Goal: Check status: Check status

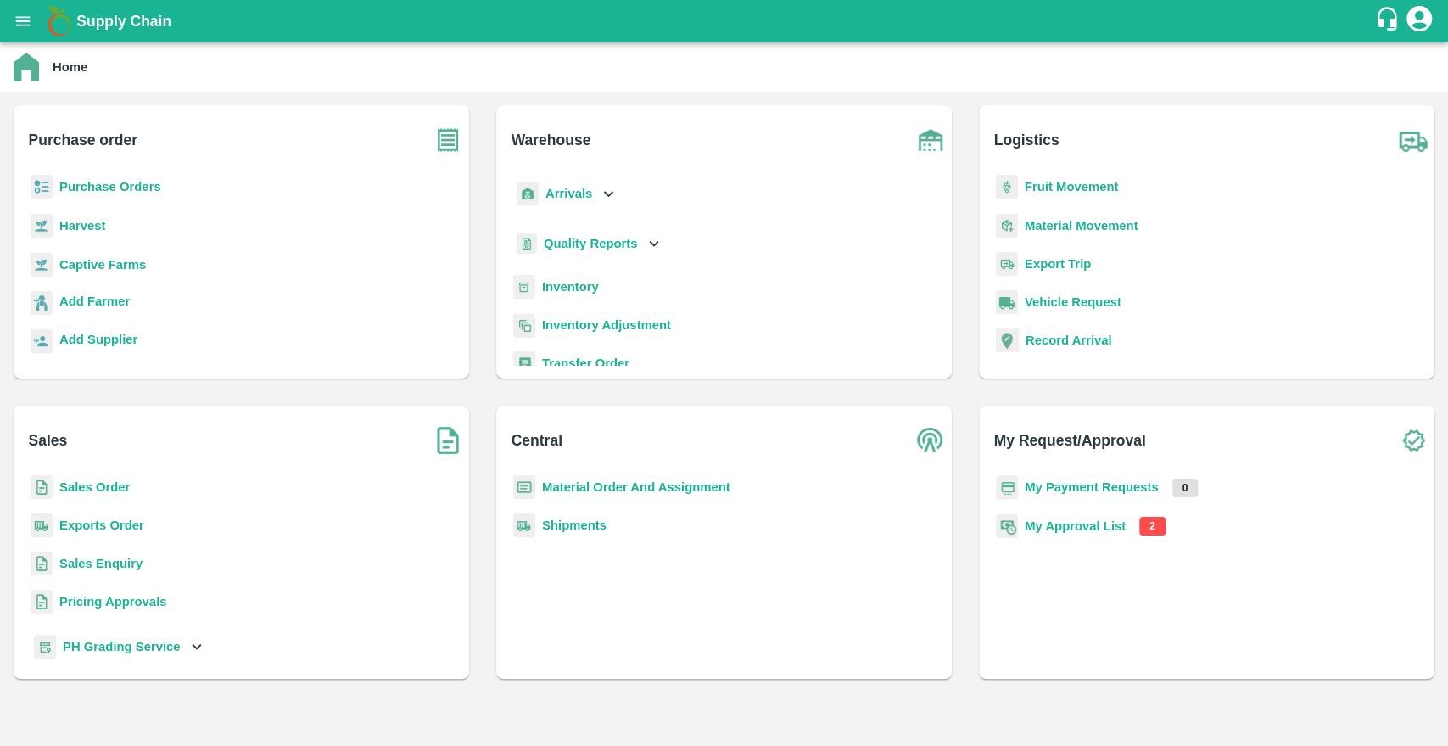
click at [115, 196] on div "Purchase Orders" at bounding box center [241, 194] width 429 height 38
click at [112, 193] on b "Purchase Orders" at bounding box center [110, 187] width 102 height 14
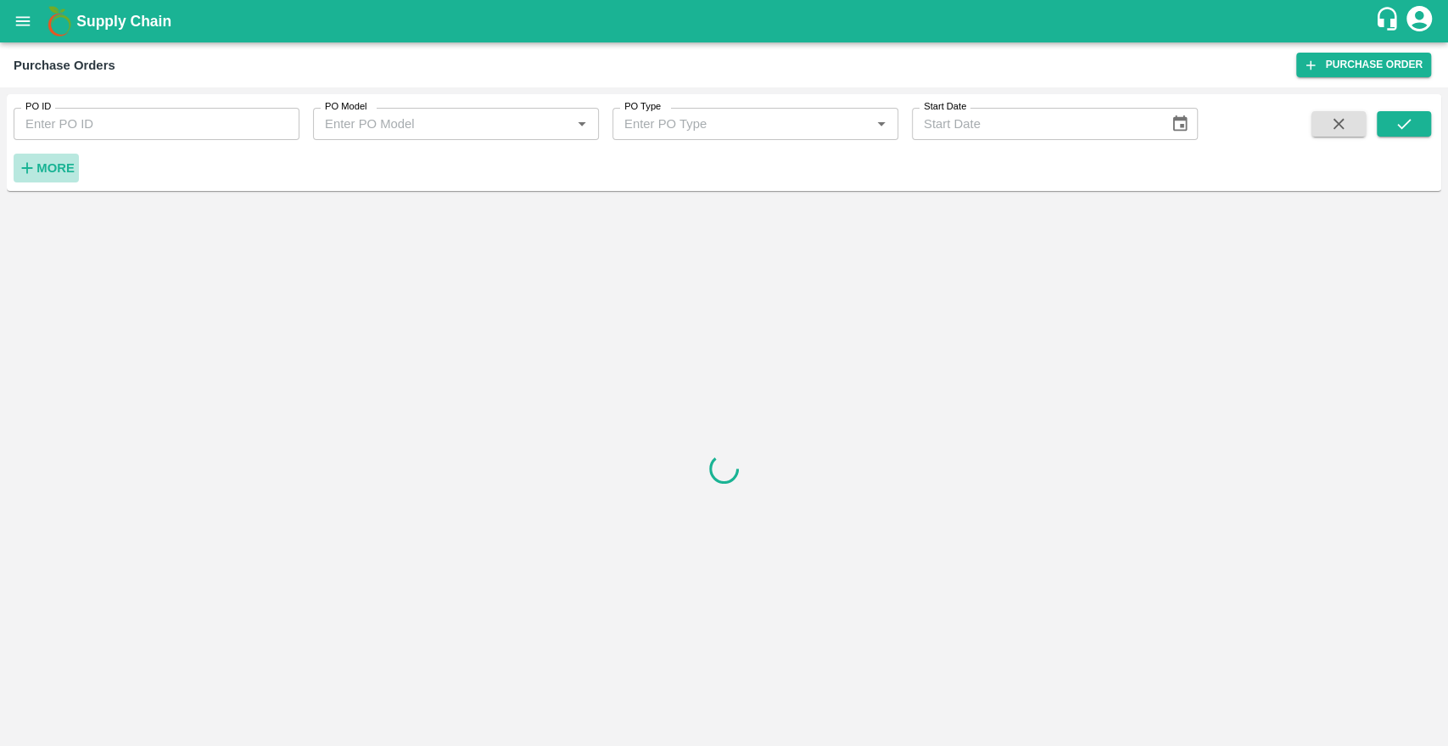
click at [45, 163] on strong "More" at bounding box center [55, 168] width 38 height 14
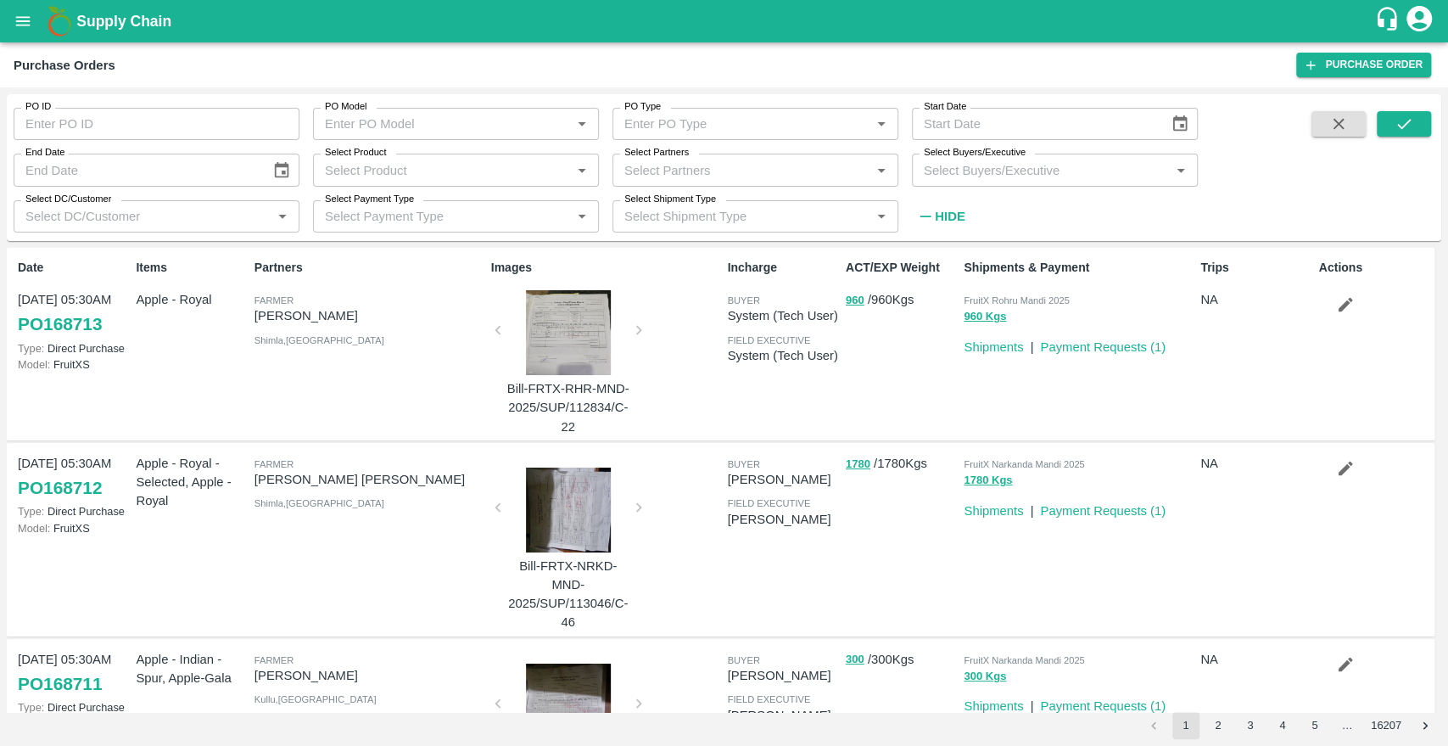
type input "DD/MM/YYYY"
click at [1032, 127] on input "DD/MM/YYYY" at bounding box center [1034, 124] width 245 height 32
click at [1178, 122] on icon "Choose date" at bounding box center [1180, 124] width 19 height 19
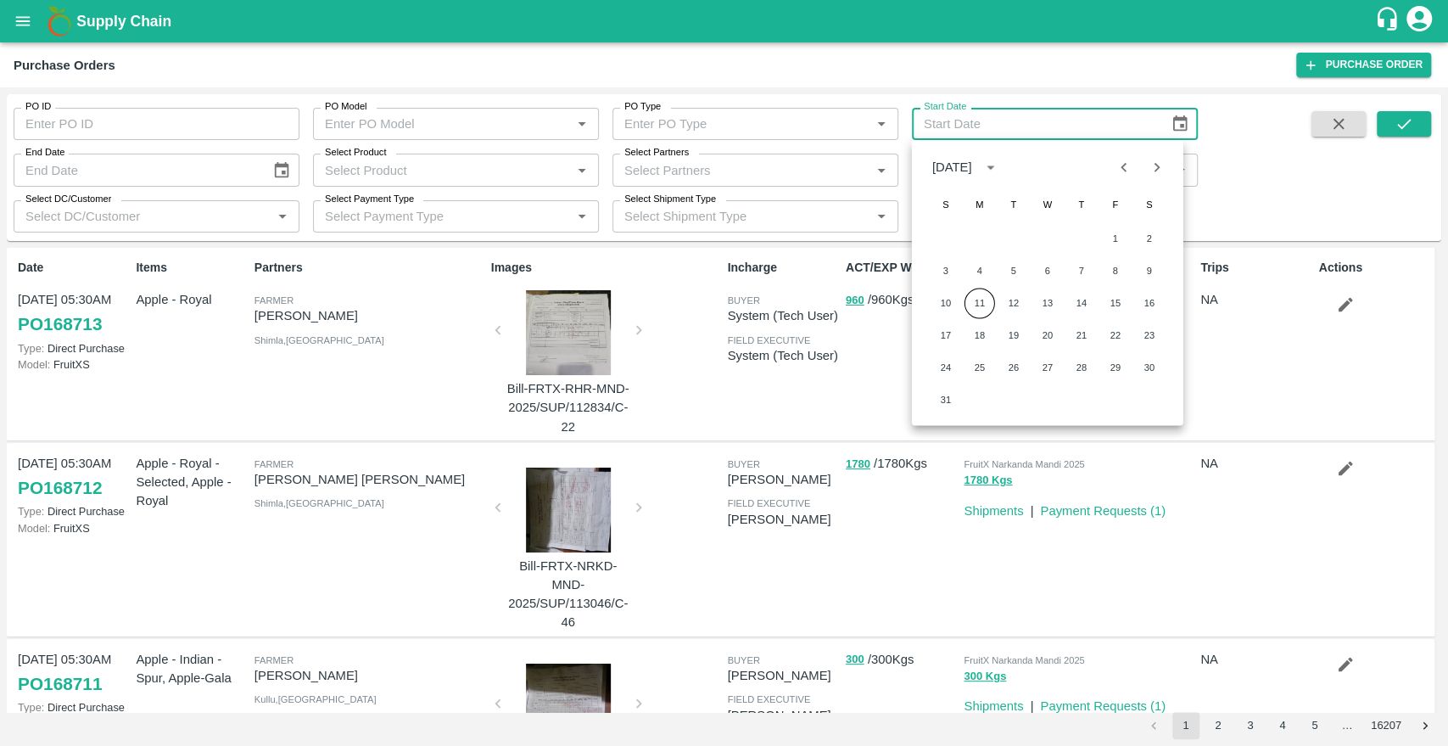
click at [972, 174] on div "[DATE]" at bounding box center [953, 167] width 40 height 19
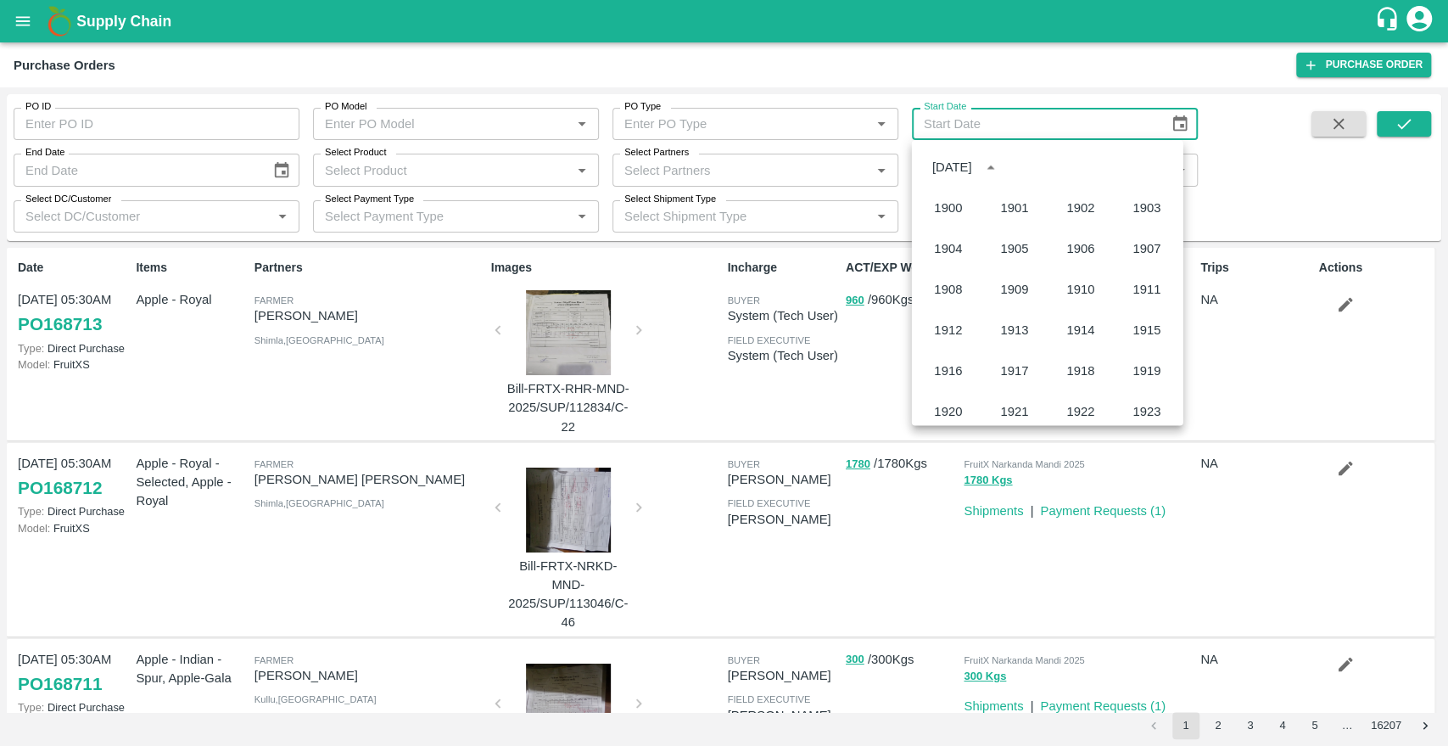
scroll to position [1164, 0]
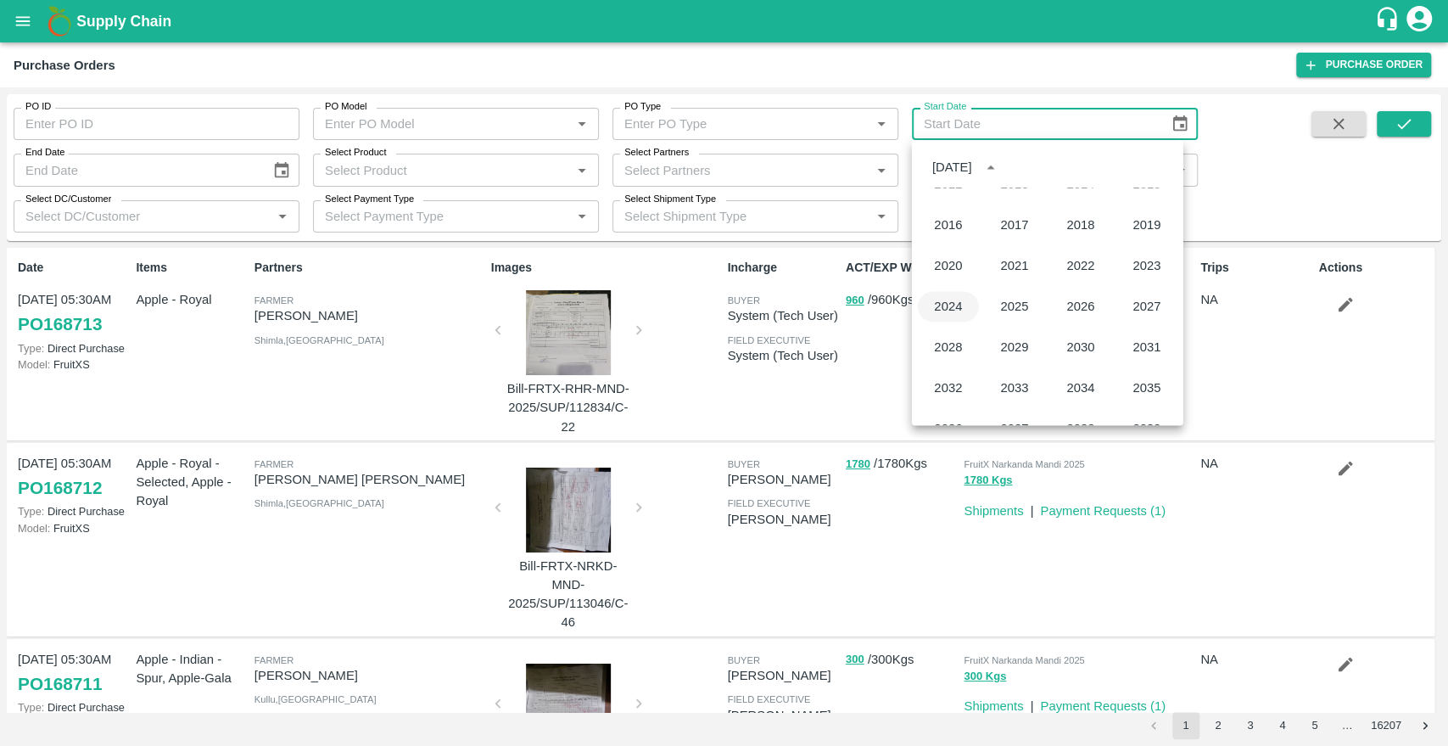
click at [957, 300] on button "2024" at bounding box center [948, 306] width 61 height 31
click at [1085, 236] on button "1" at bounding box center [1082, 238] width 31 height 31
type input "[DATE]"
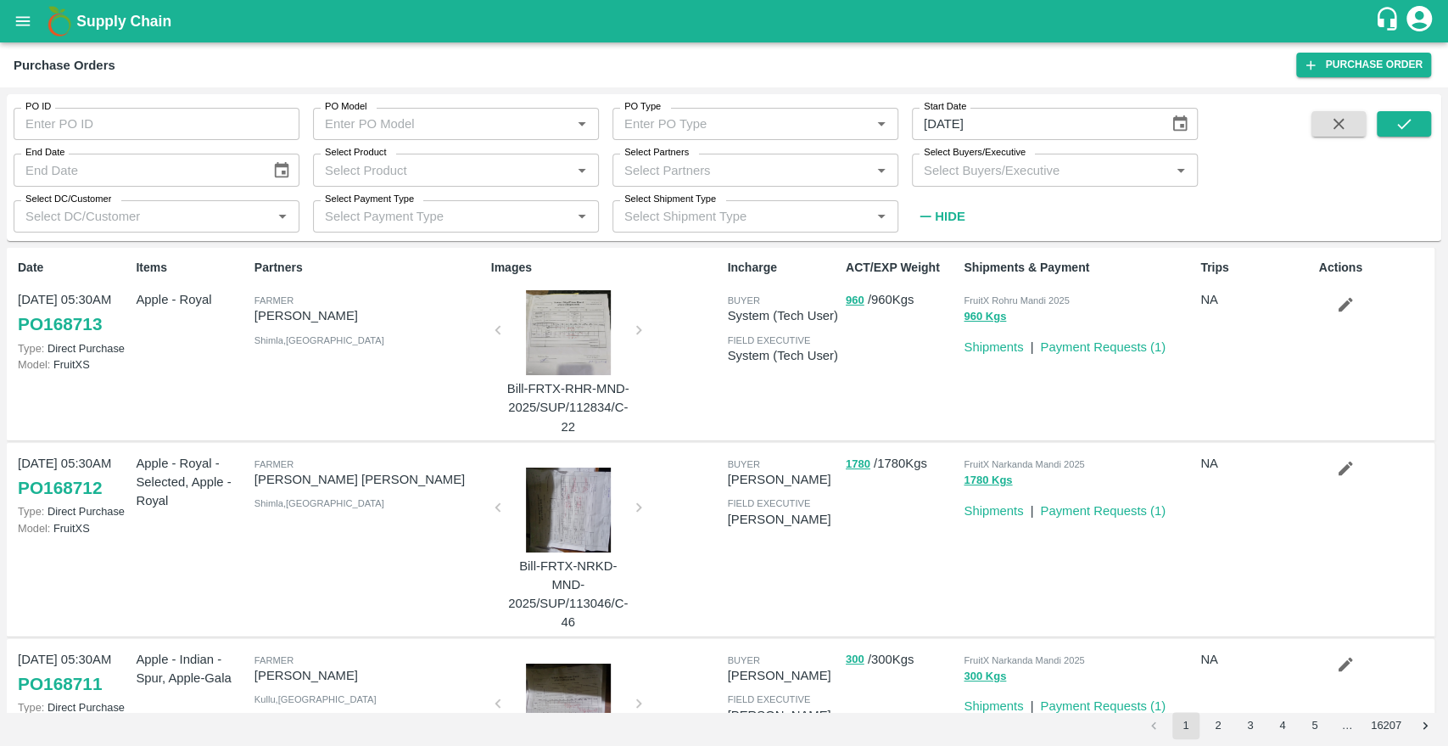
click at [1405, 138] on span at bounding box center [1404, 171] width 54 height 120
click at [1405, 135] on button "submit" at bounding box center [1404, 123] width 54 height 25
drag, startPoint x: 277, startPoint y: 161, endPoint x: 266, endPoint y: 175, distance: 18.0
click at [266, 175] on button "Choose date" at bounding box center [282, 170] width 32 height 32
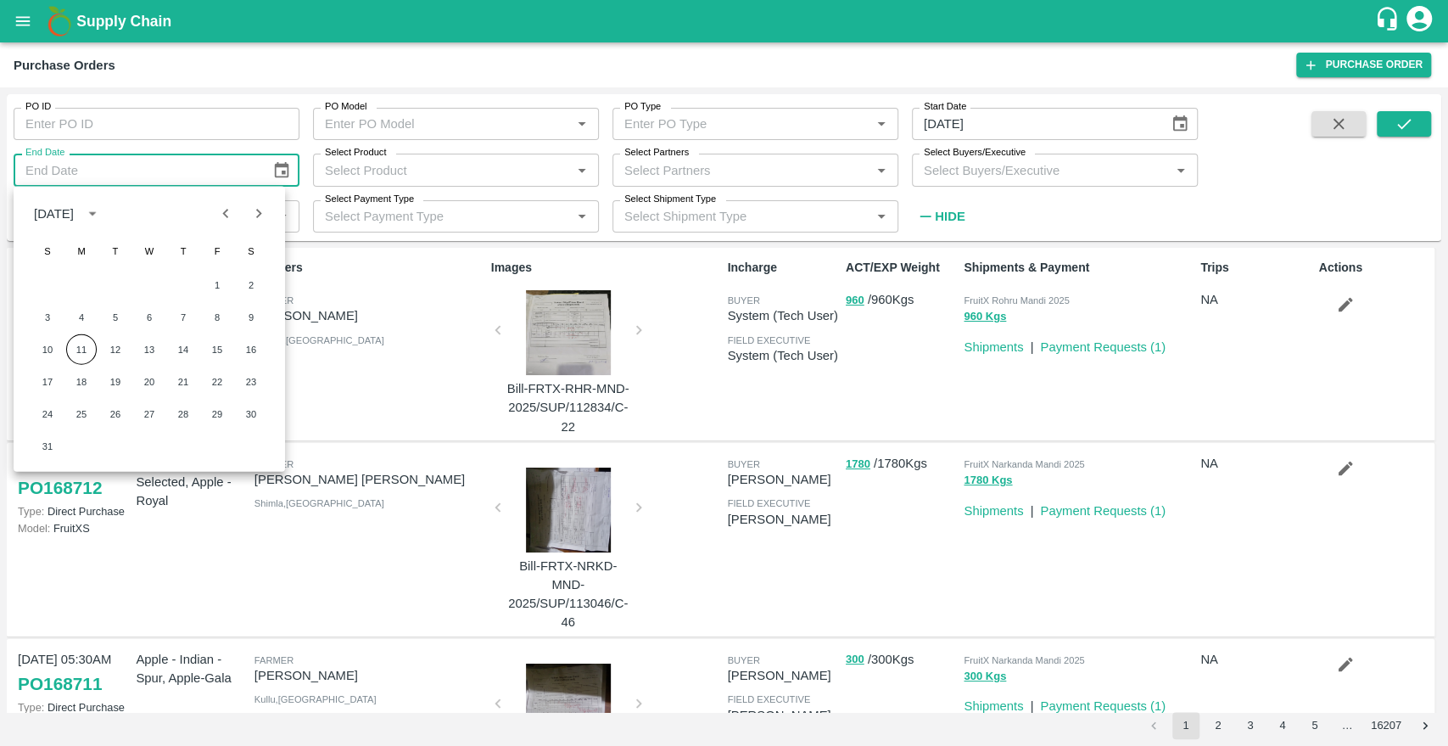
click at [273, 175] on icon "Choose date" at bounding box center [281, 170] width 19 height 19
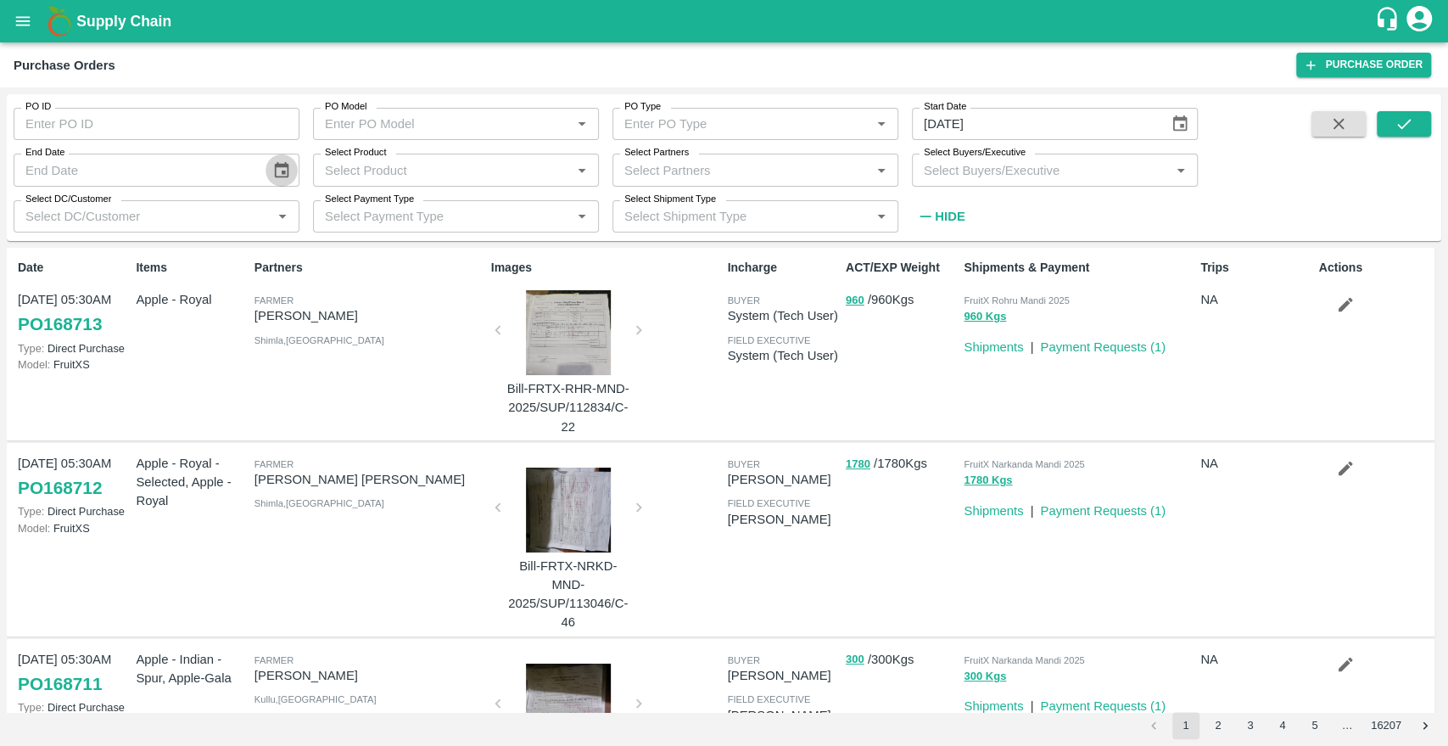
click at [273, 175] on icon "Choose date" at bounding box center [281, 170] width 19 height 19
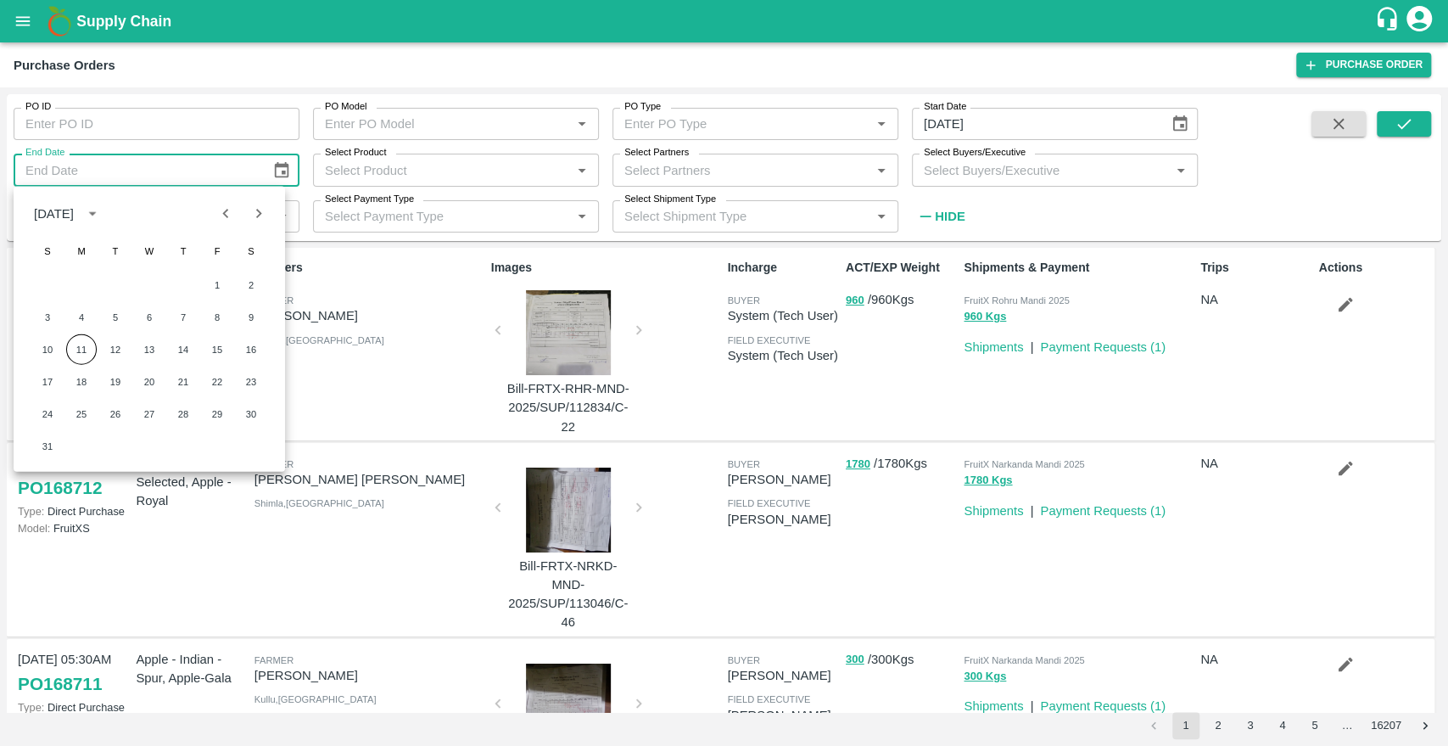
click at [45, 217] on div "[DATE]" at bounding box center [54, 213] width 40 height 19
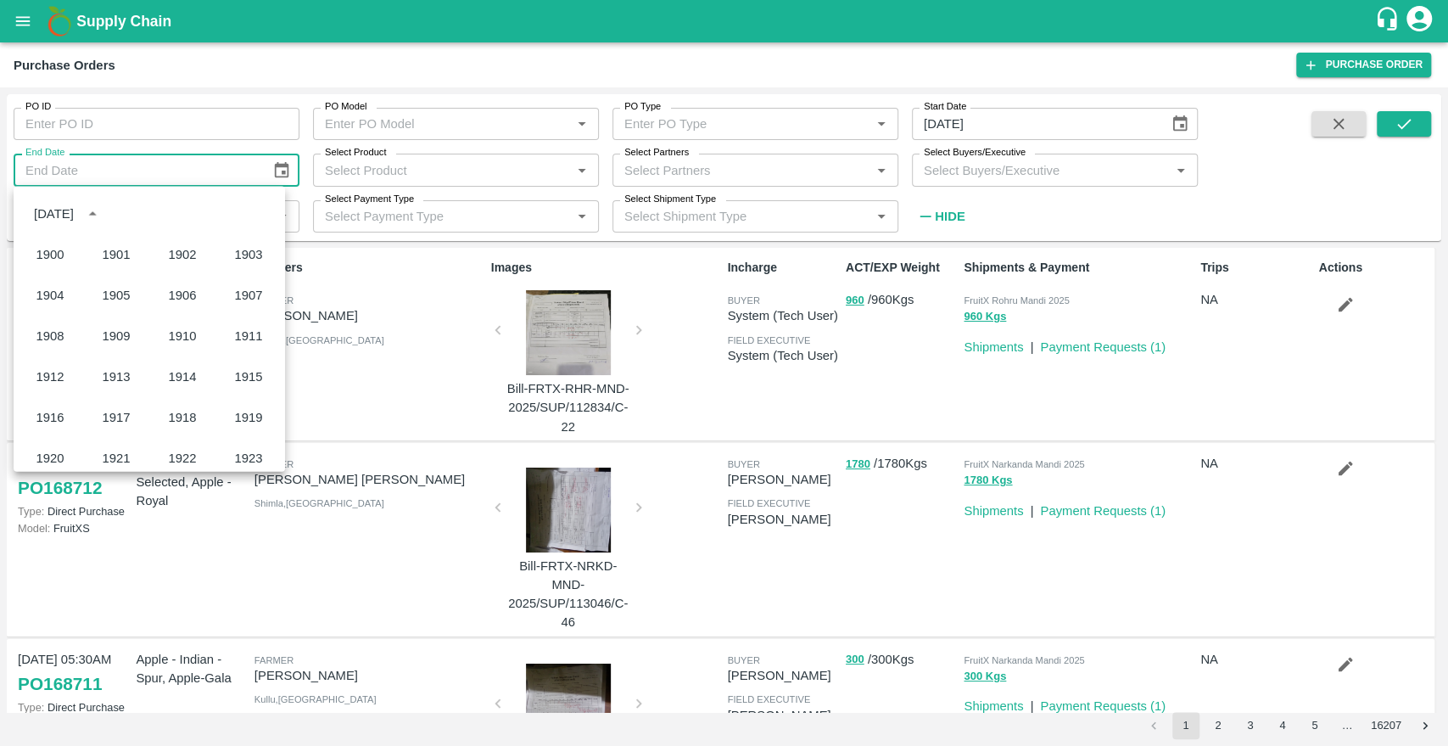
scroll to position [1164, 0]
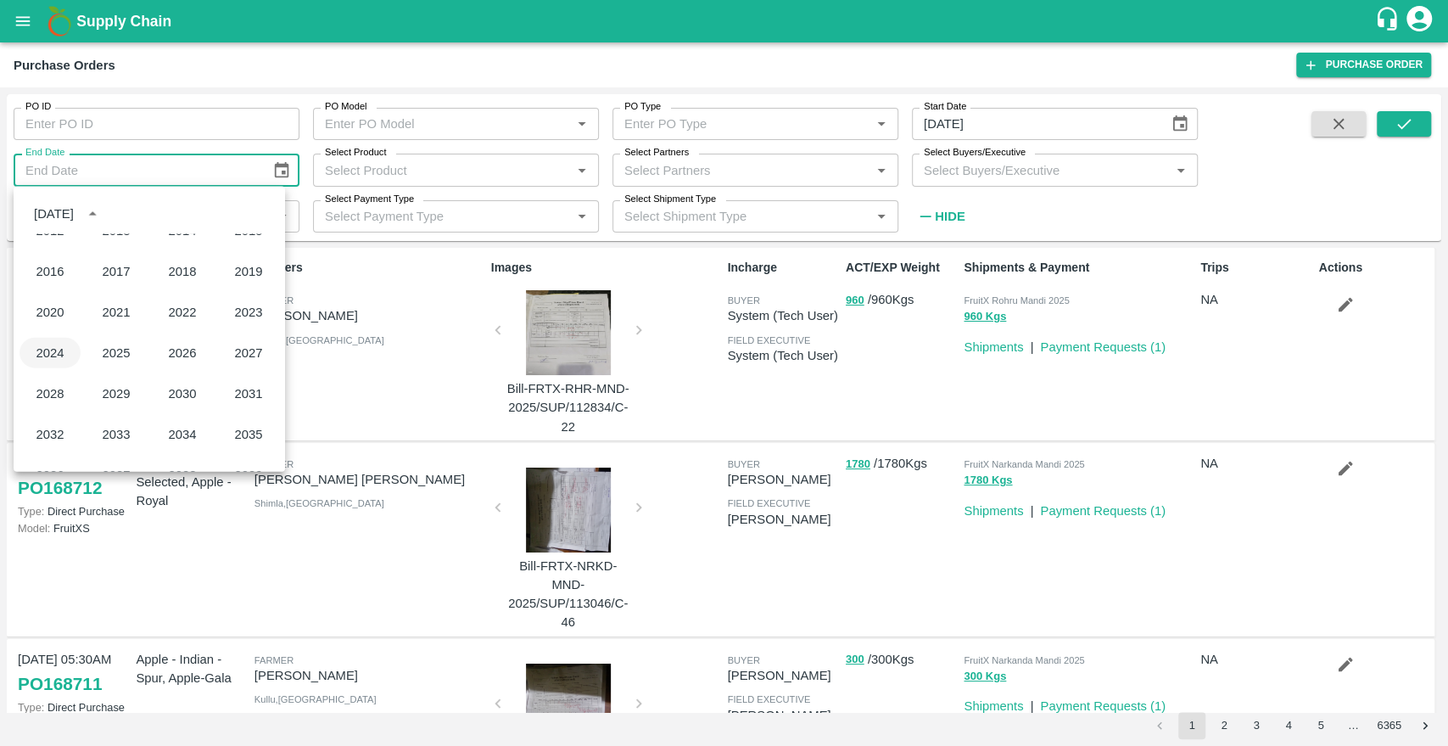
click at [58, 360] on button "2024" at bounding box center [50, 353] width 61 height 31
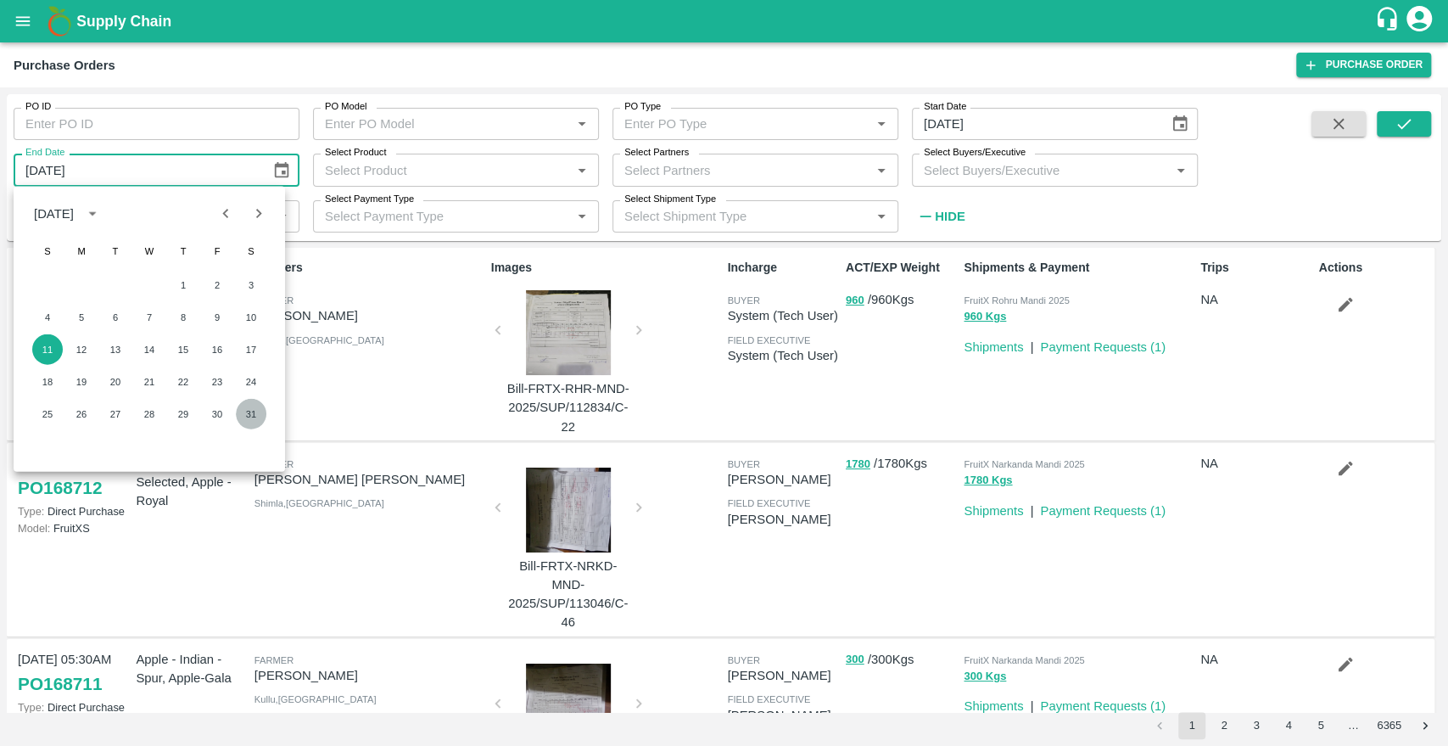
click at [251, 412] on button "31" at bounding box center [251, 414] width 31 height 31
type input "[DATE]"
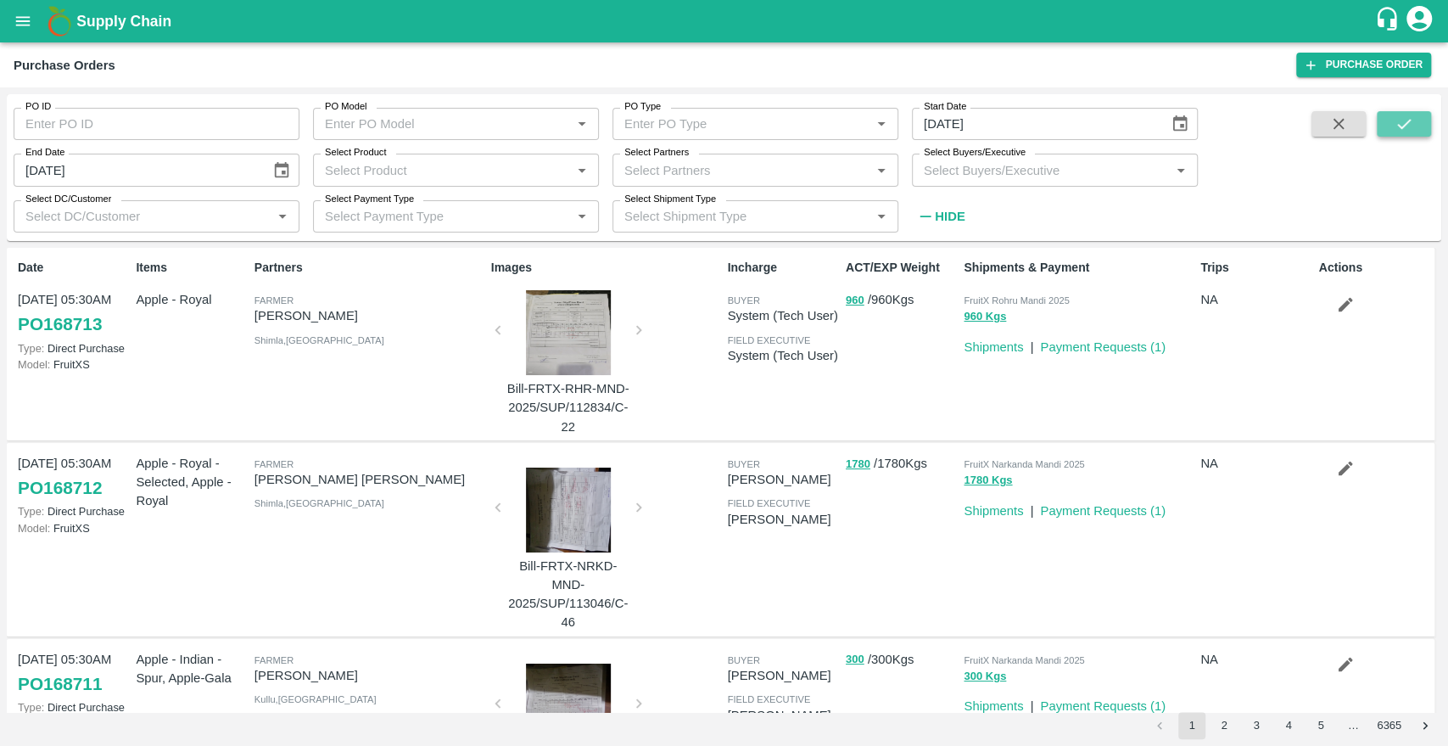
click at [1401, 124] on icon "submit" at bounding box center [1404, 124] width 19 height 19
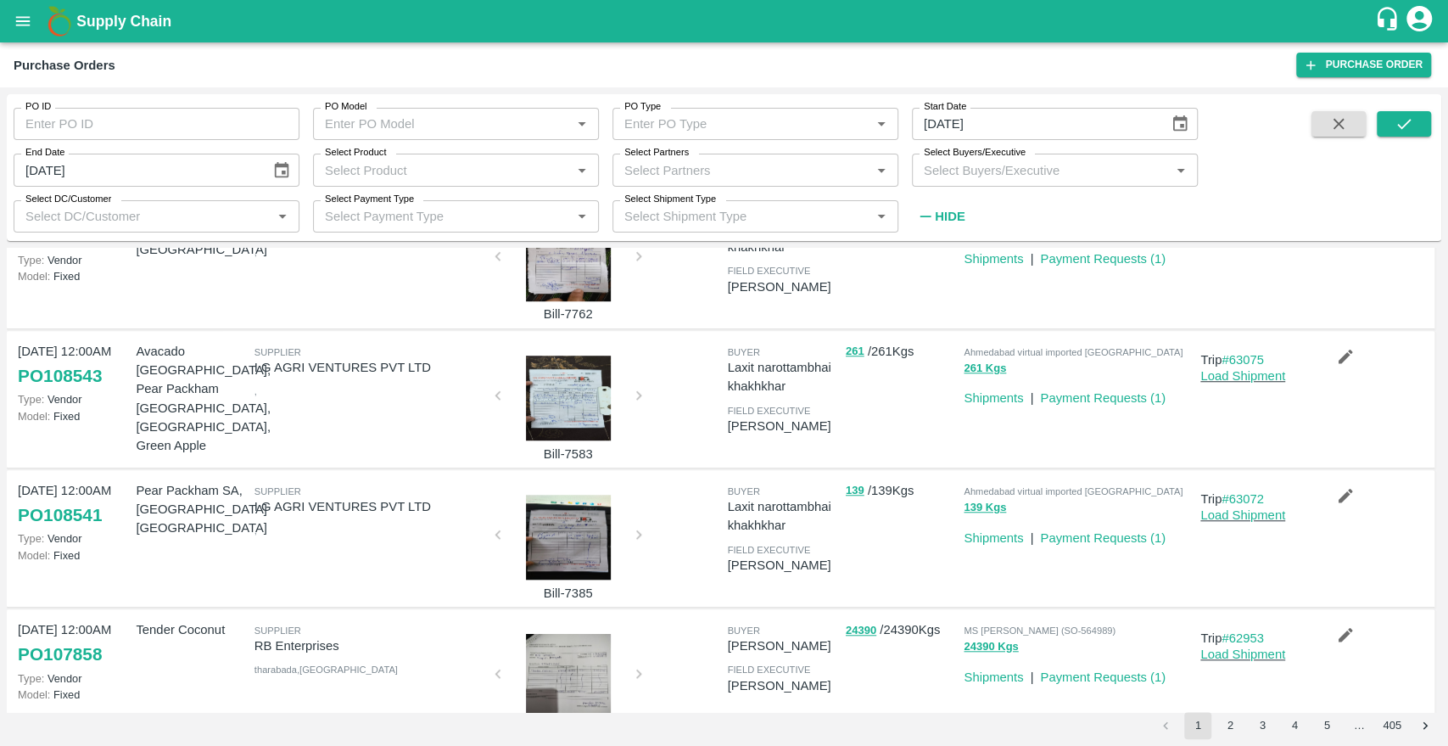
scroll to position [958, 0]
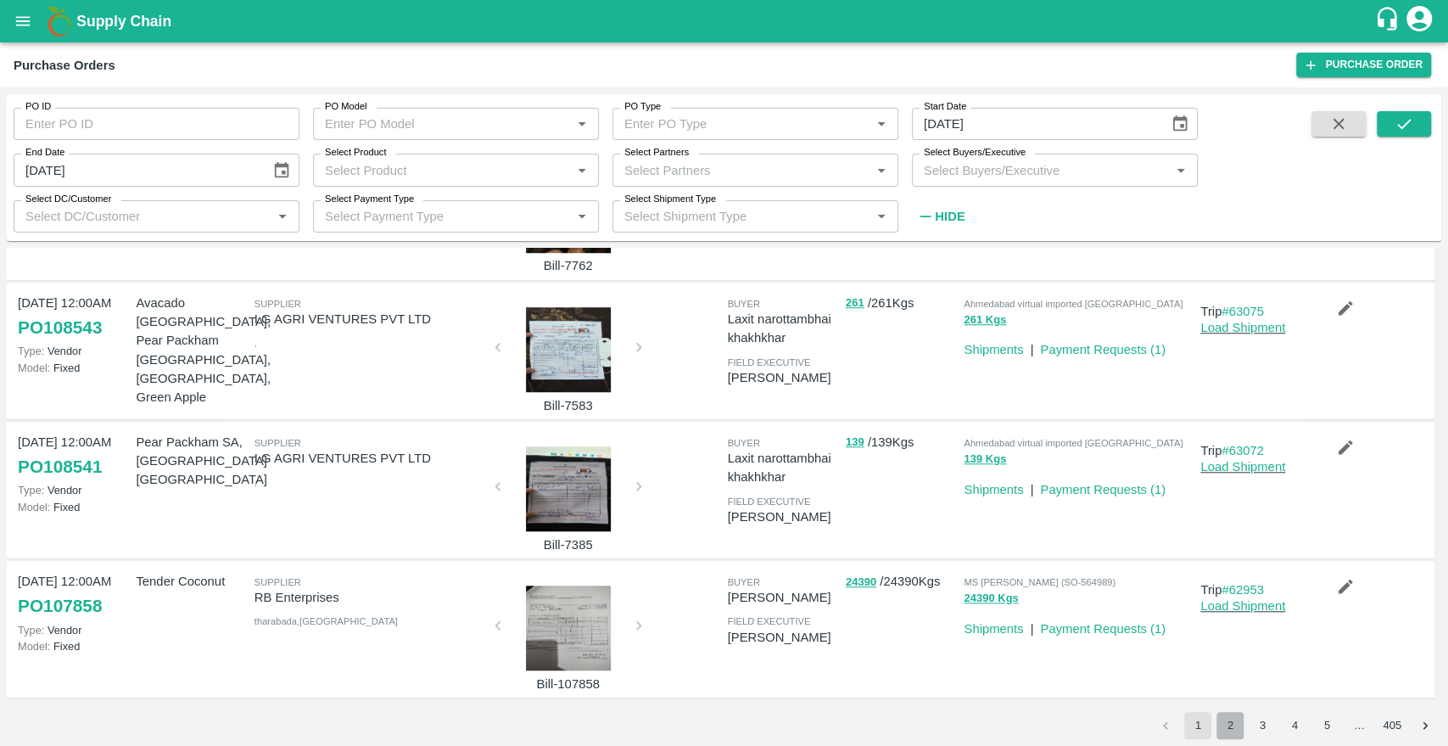
click at [1232, 720] on button "2" at bounding box center [1230, 725] width 27 height 27
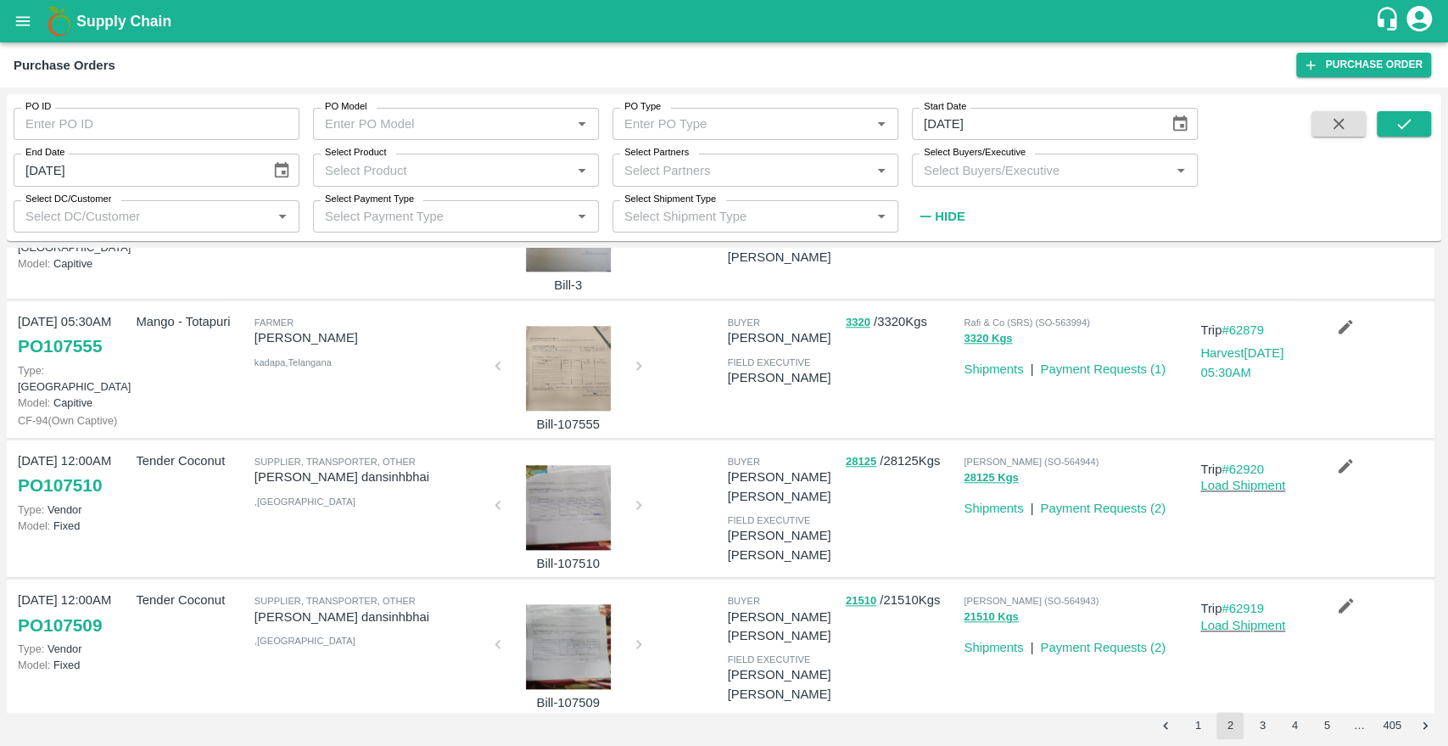
scroll to position [1177, 0]
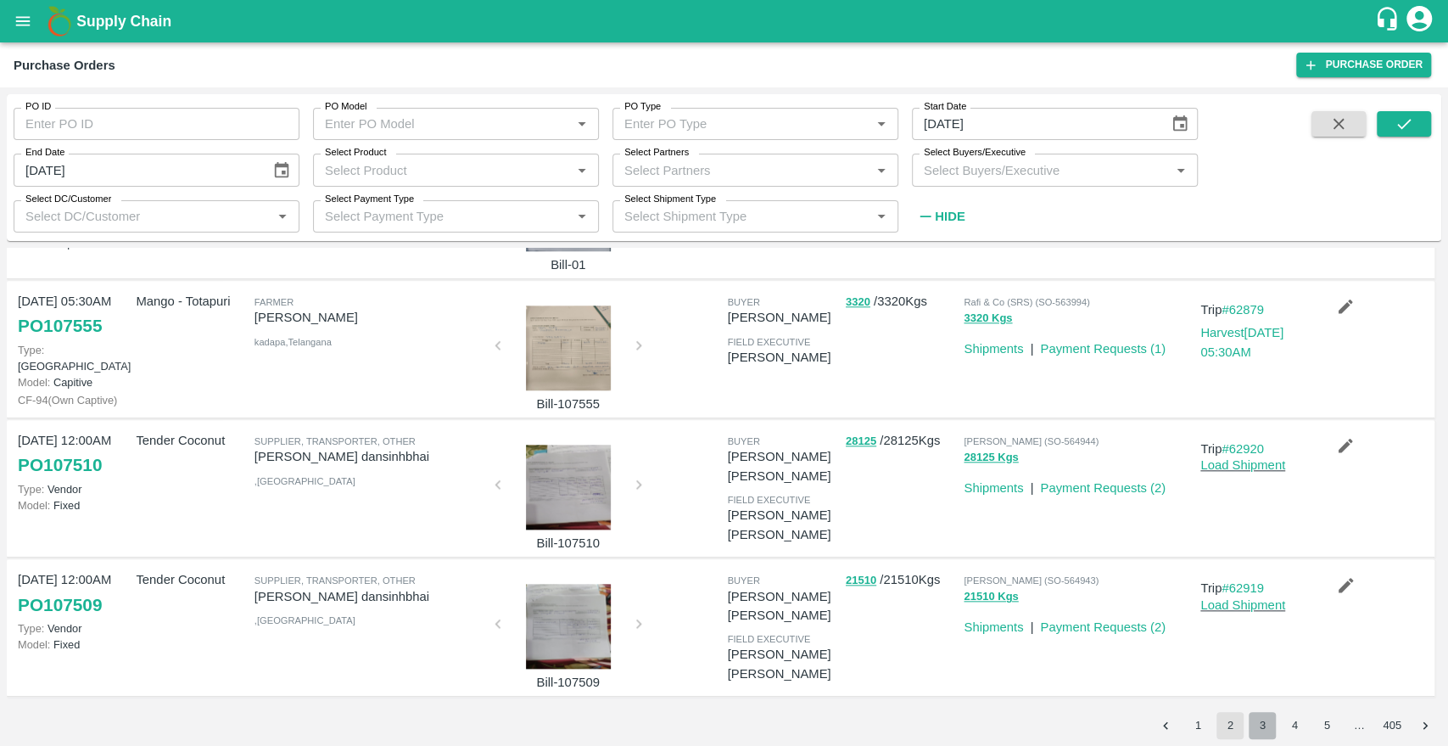
click at [1267, 720] on button "3" at bounding box center [1262, 725] width 27 height 27
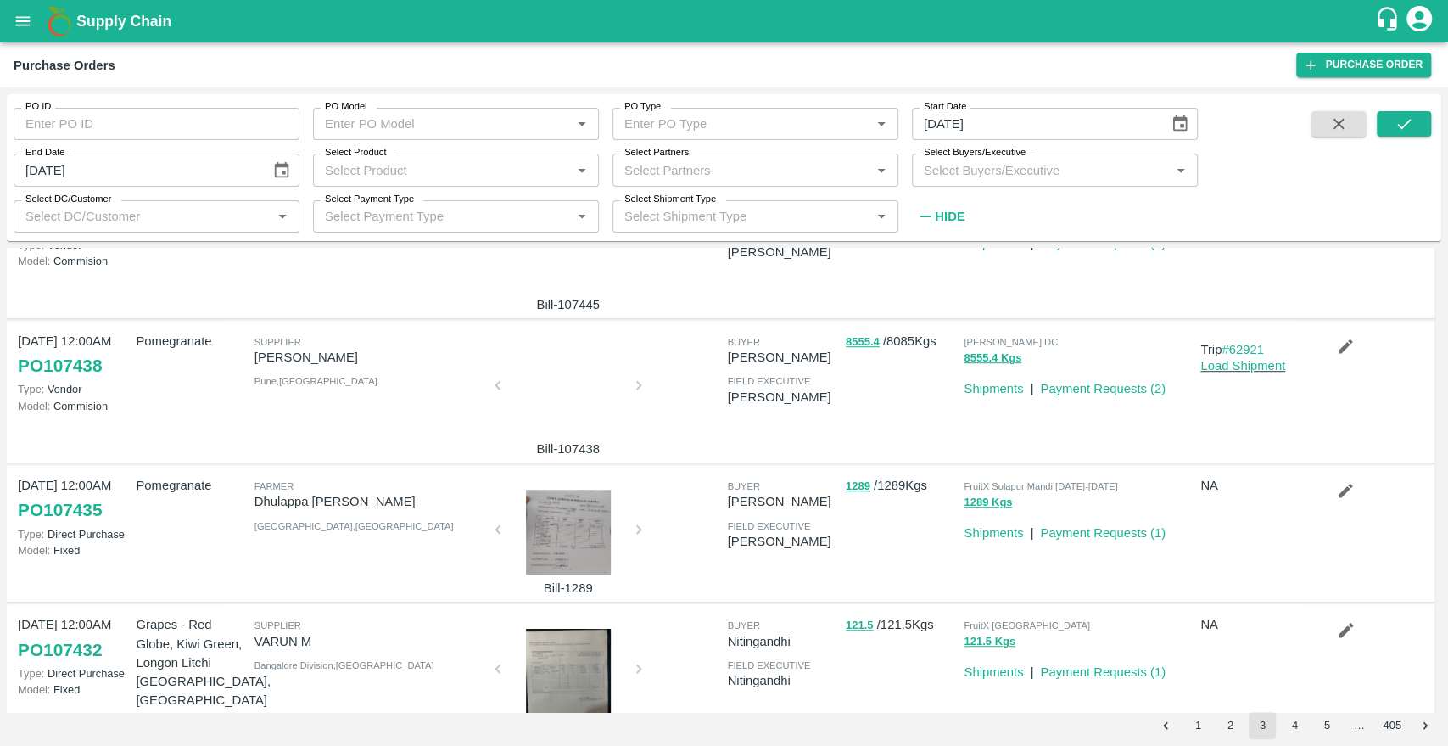
scroll to position [801, 0]
click at [1104, 536] on link "Payment Requests ( 1 )" at bounding box center [1103, 532] width 126 height 14
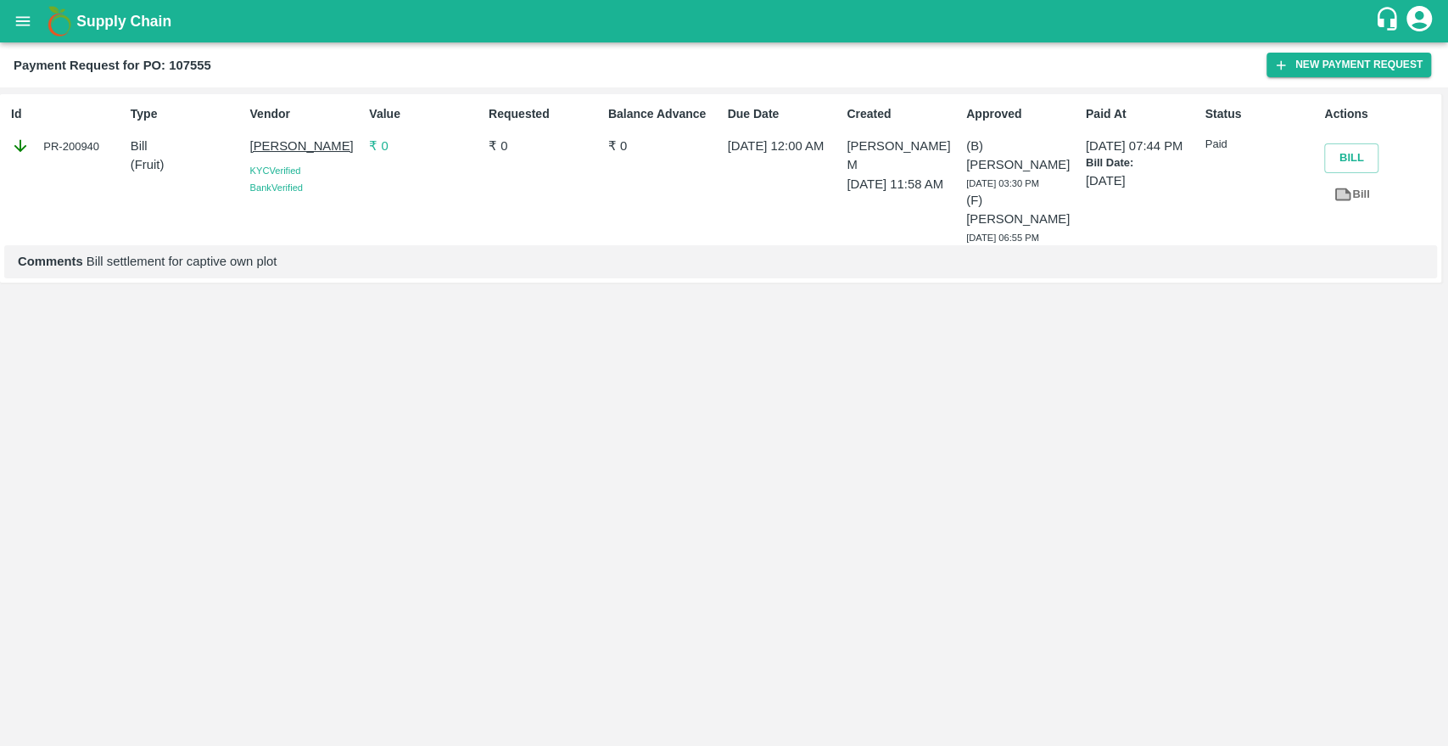
click at [377, 149] on p "₹ 0" at bounding box center [425, 146] width 113 height 19
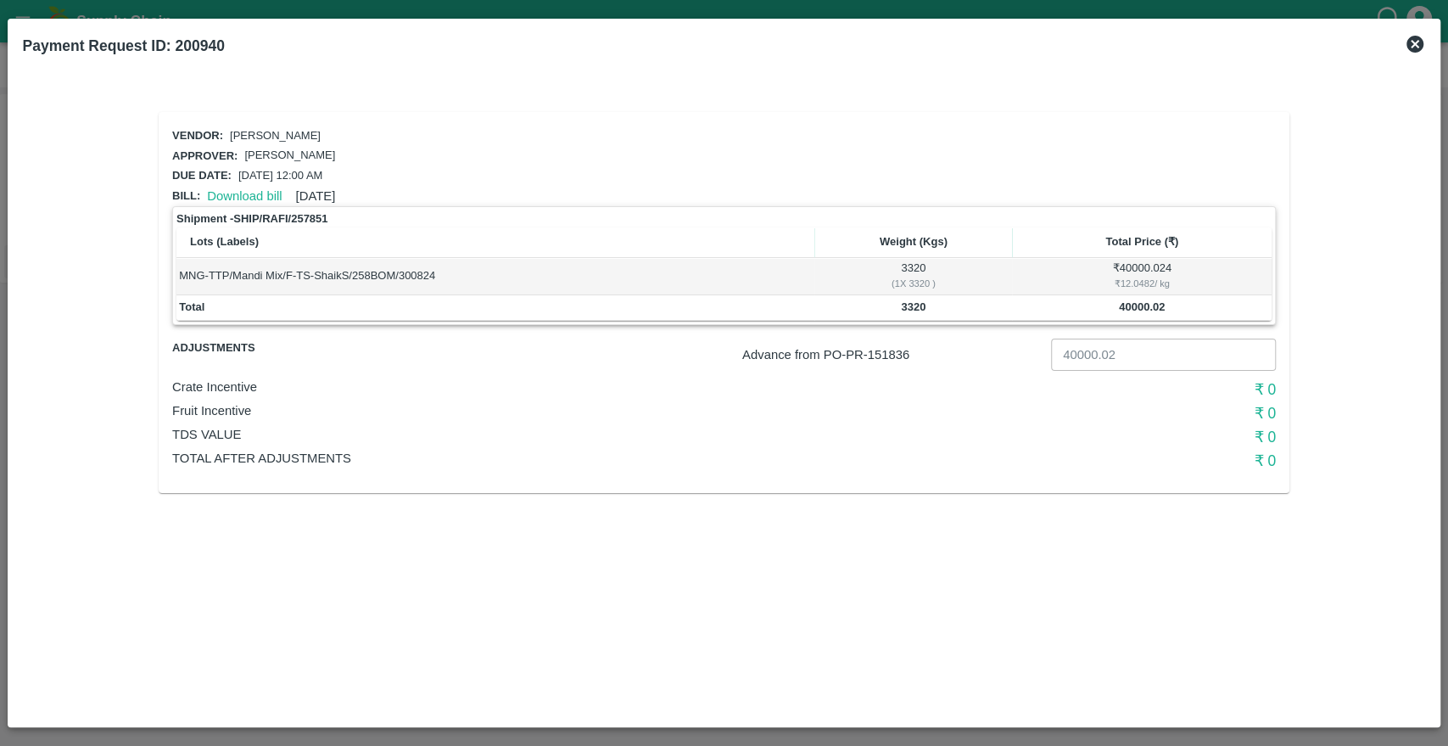
click at [1415, 51] on icon at bounding box center [1415, 44] width 17 height 17
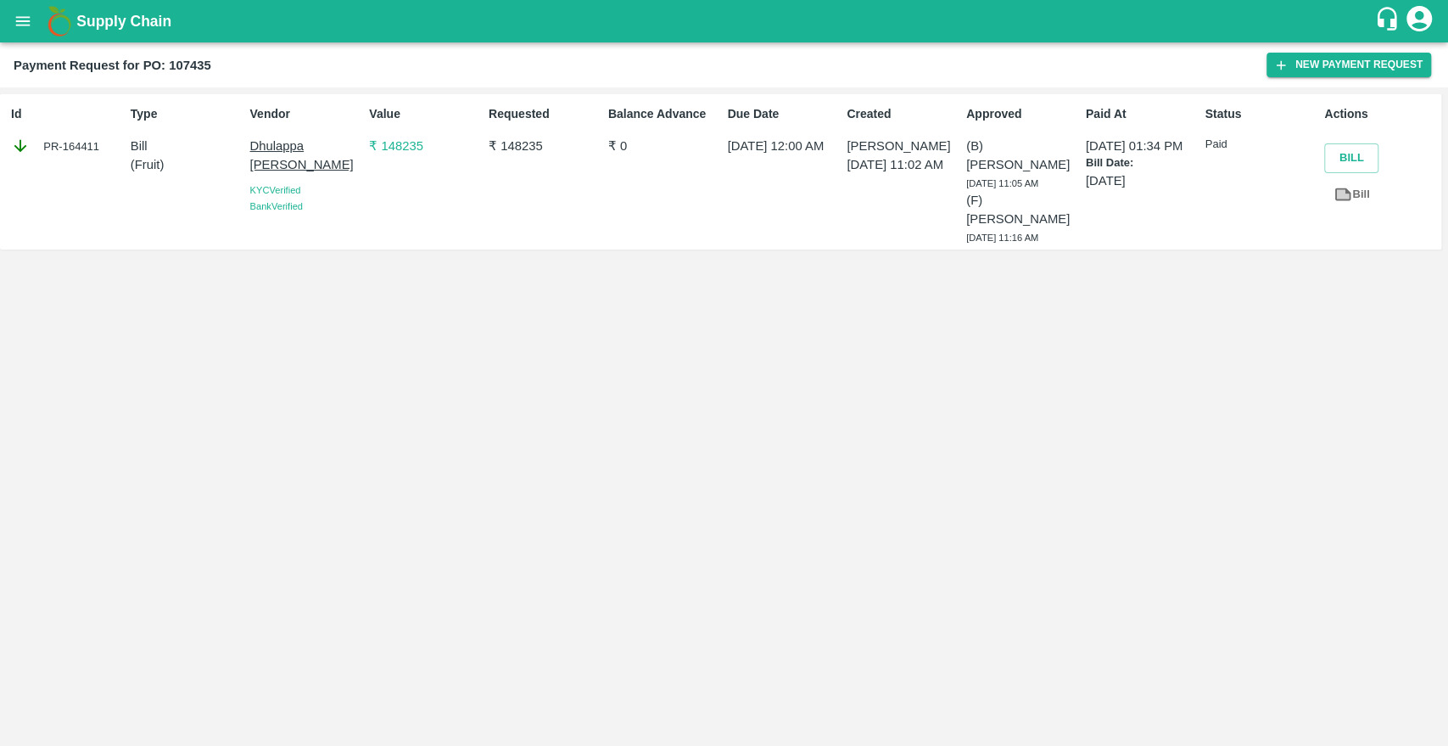
click at [1269, 395] on div "Id PR-164411 Type Bill ( Fruit ) Vendor Dhulappa Dattu Lavate KYC Verified Bank…" at bounding box center [724, 416] width 1448 height 658
click at [74, 144] on div "PR-164411" at bounding box center [67, 146] width 113 height 19
copy div "164411"
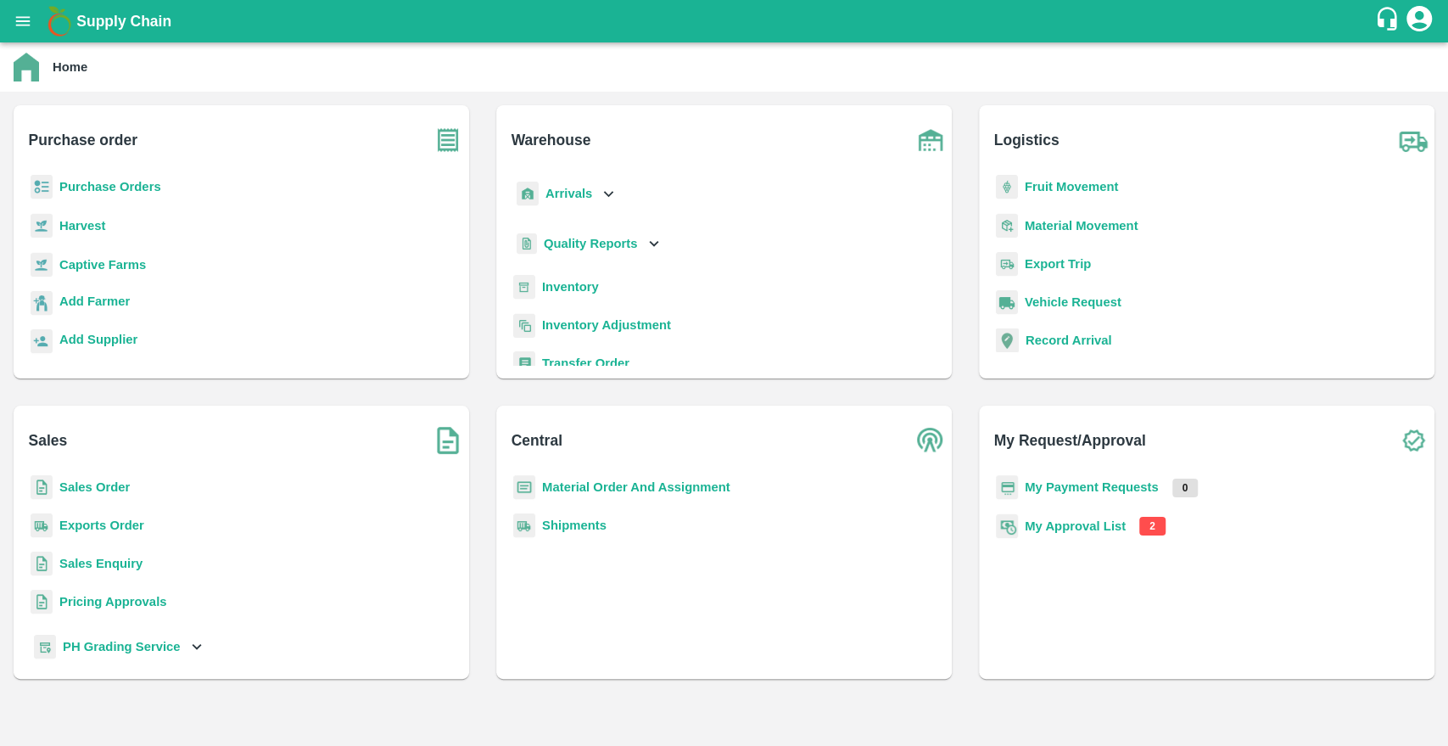
click at [158, 191] on b "Purchase Orders" at bounding box center [110, 187] width 102 height 14
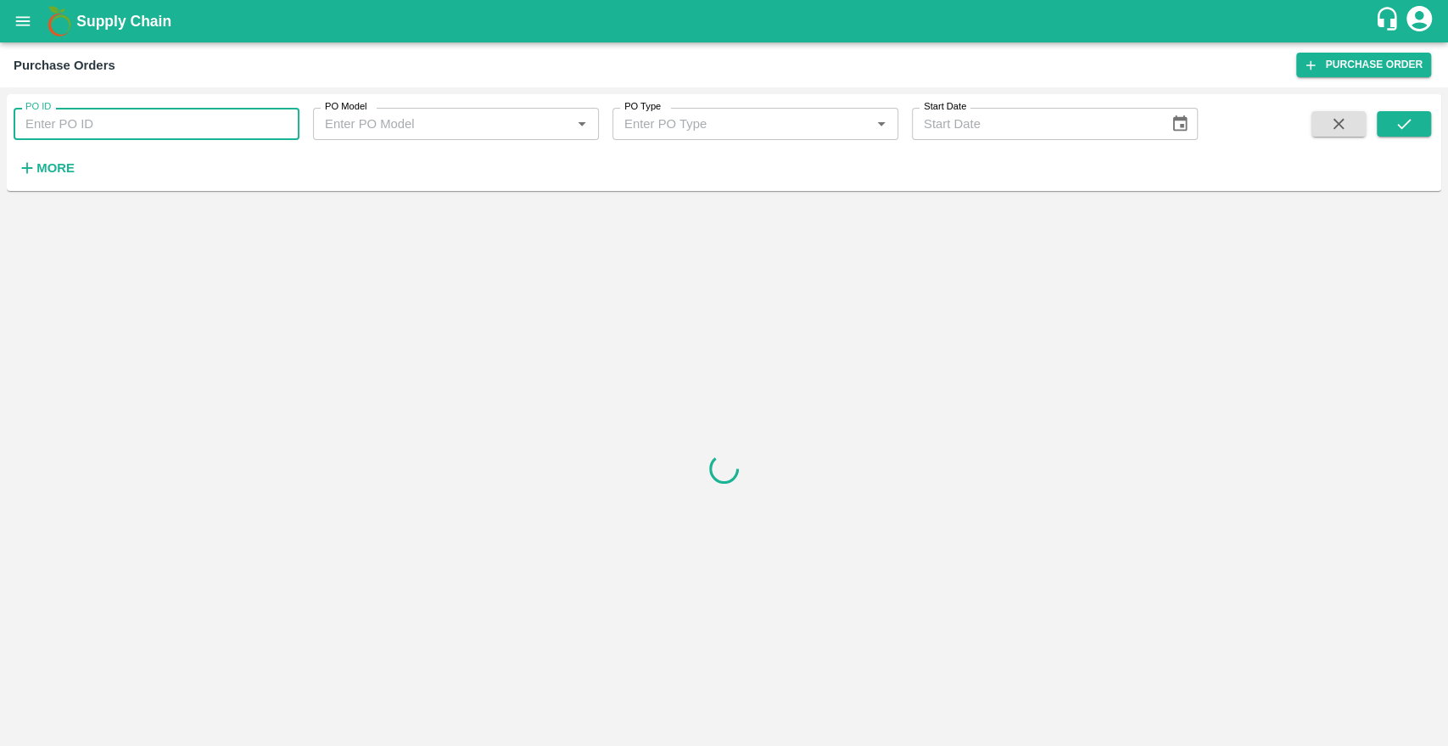
click at [132, 115] on input "PO ID" at bounding box center [157, 124] width 286 height 32
click at [1179, 127] on icon "Choose date" at bounding box center [1180, 124] width 19 height 19
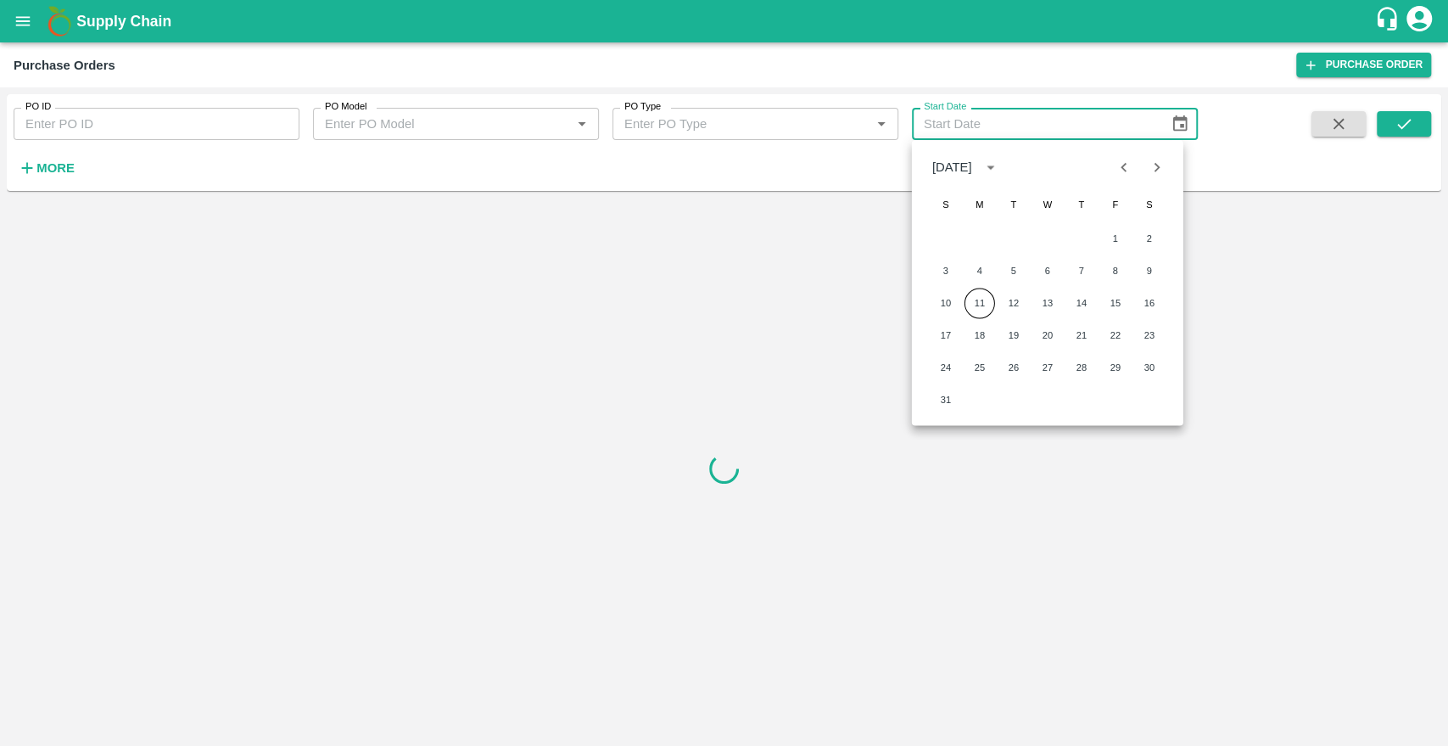
click at [972, 175] on div "[DATE]" at bounding box center [953, 167] width 40 height 19
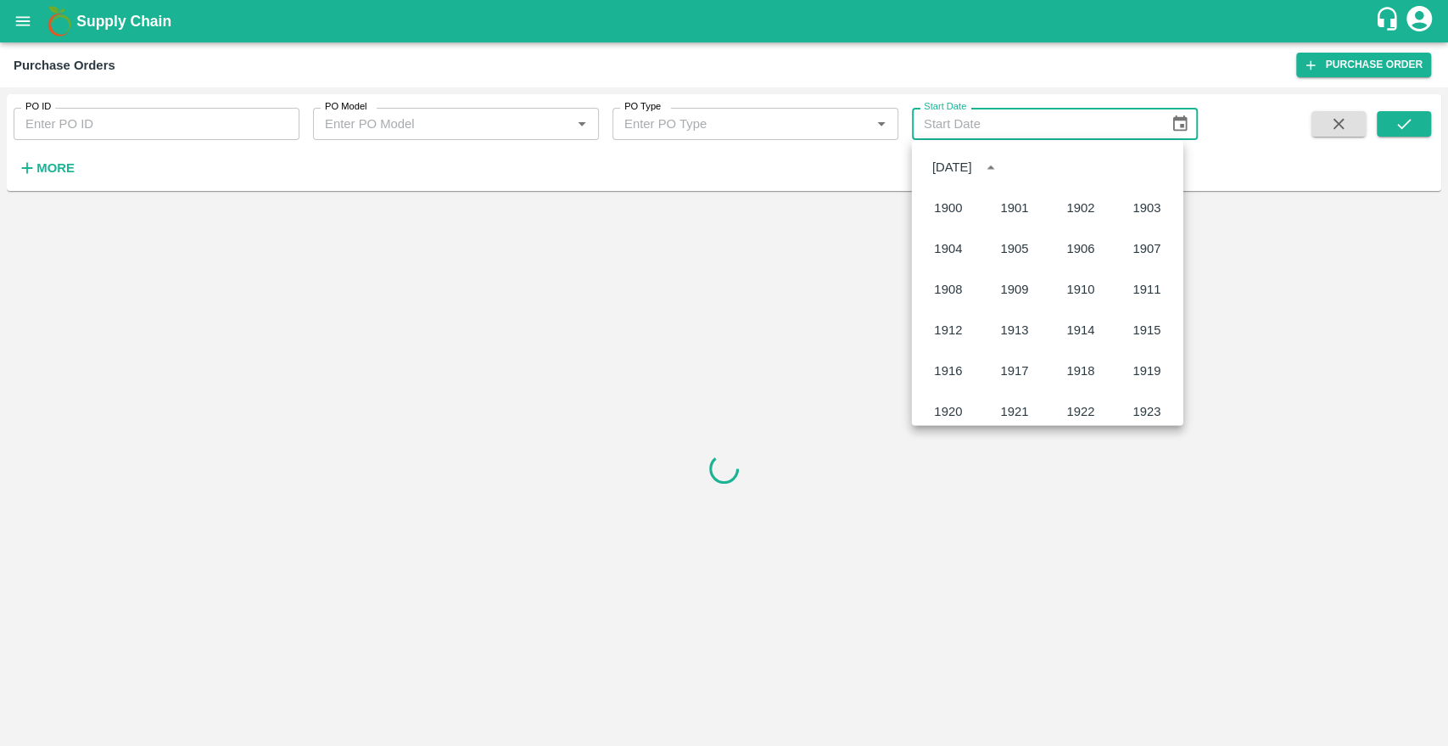
scroll to position [1164, 0]
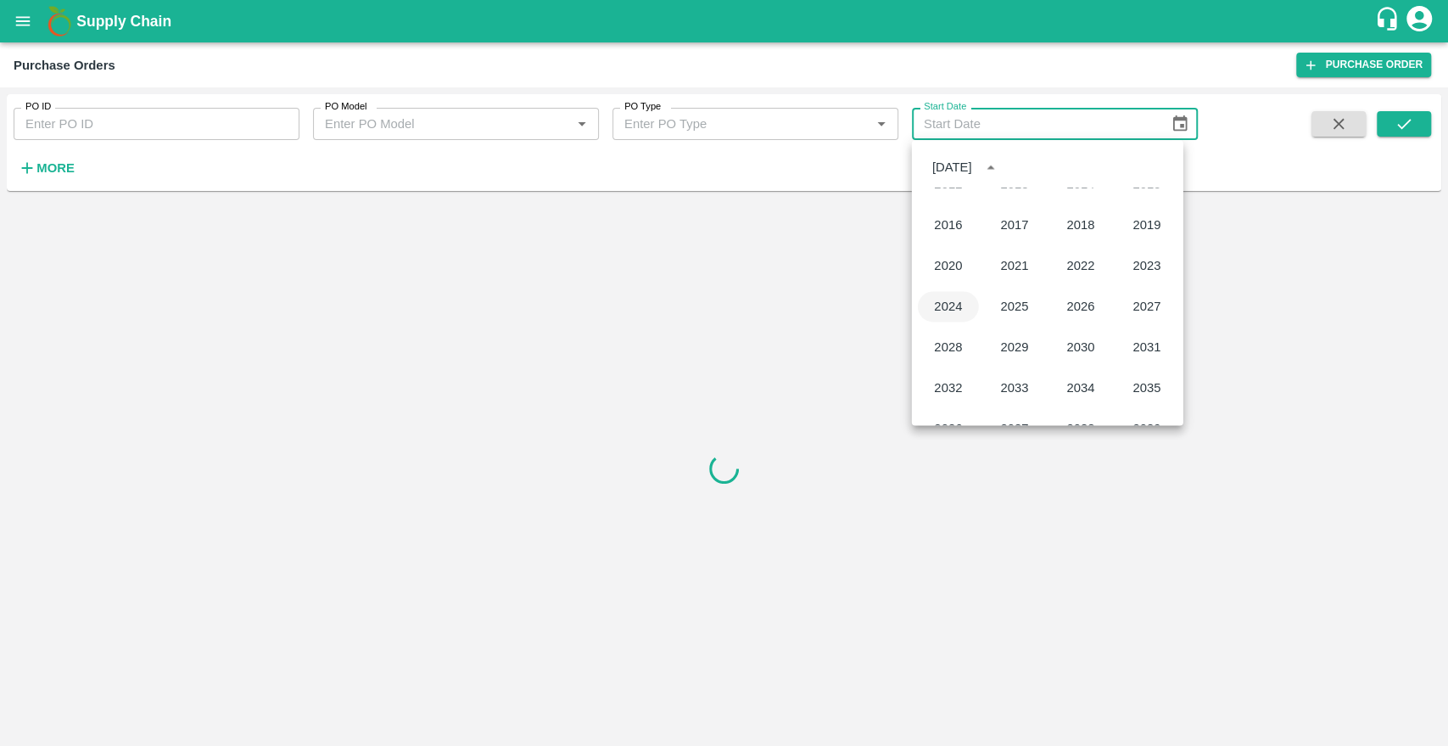
click at [957, 309] on button "2024" at bounding box center [948, 306] width 61 height 31
click at [1088, 239] on button "1" at bounding box center [1082, 238] width 31 height 31
type input "[DATE]"
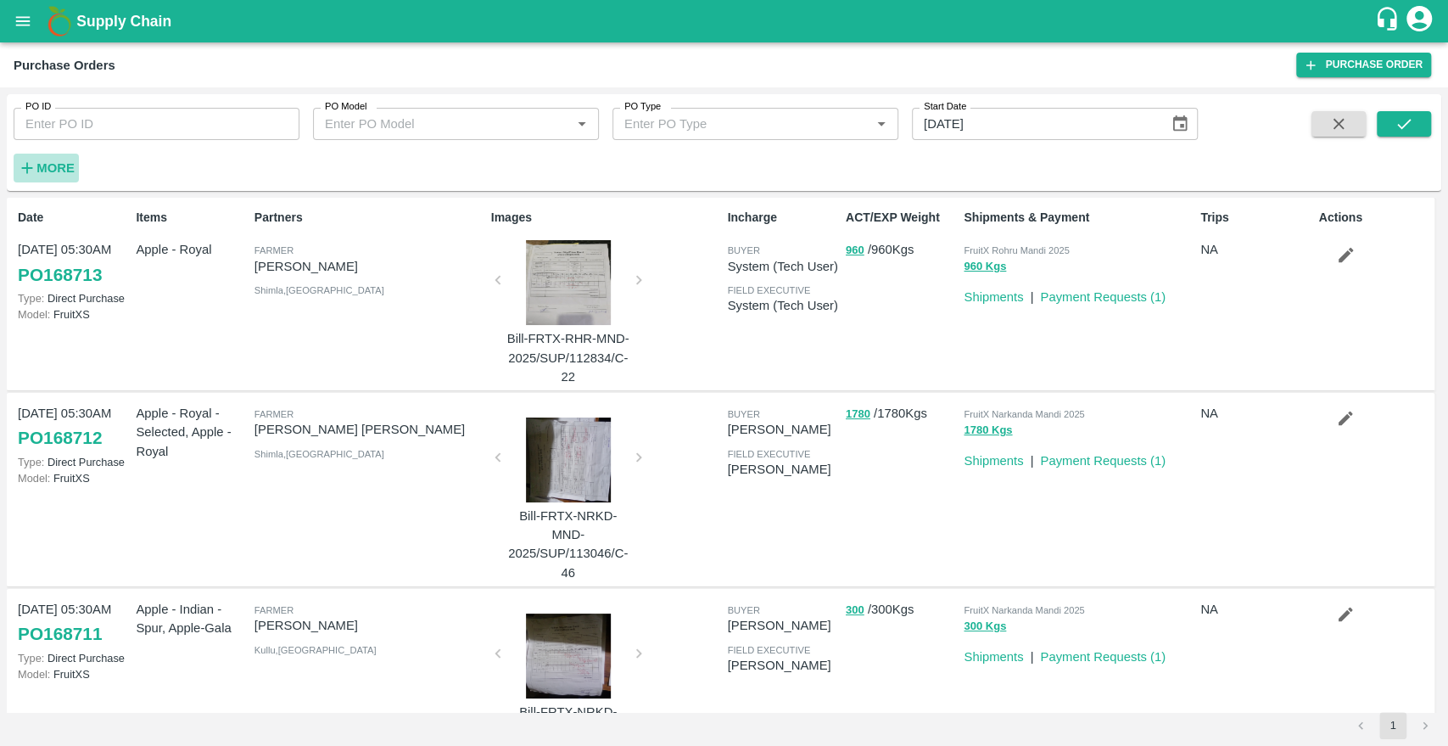
click at [50, 165] on strong "More" at bounding box center [55, 168] width 38 height 14
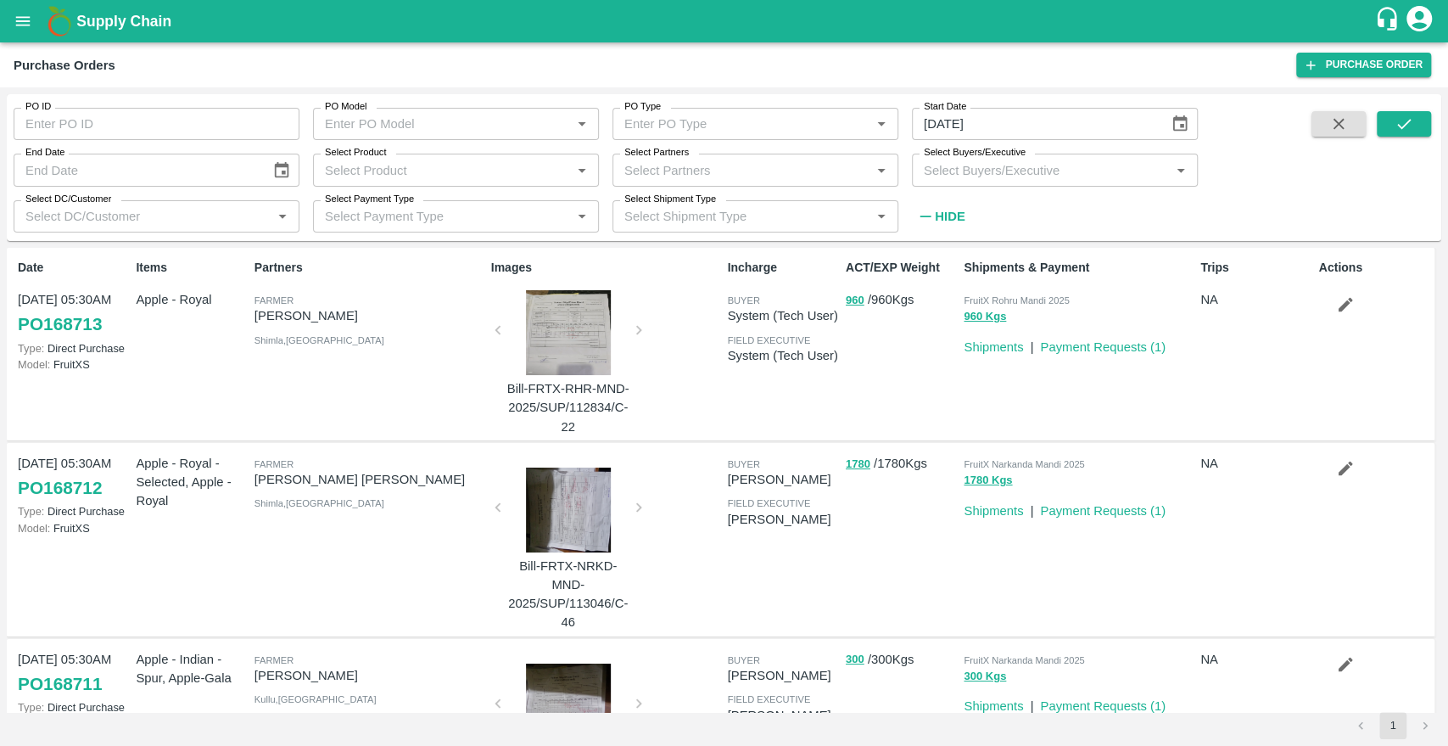
type input "DD/MM/YYYY"
click at [108, 164] on input "DD/MM/YYYY" at bounding box center [136, 170] width 245 height 32
click at [283, 173] on icon "Choose date" at bounding box center [281, 169] width 14 height 16
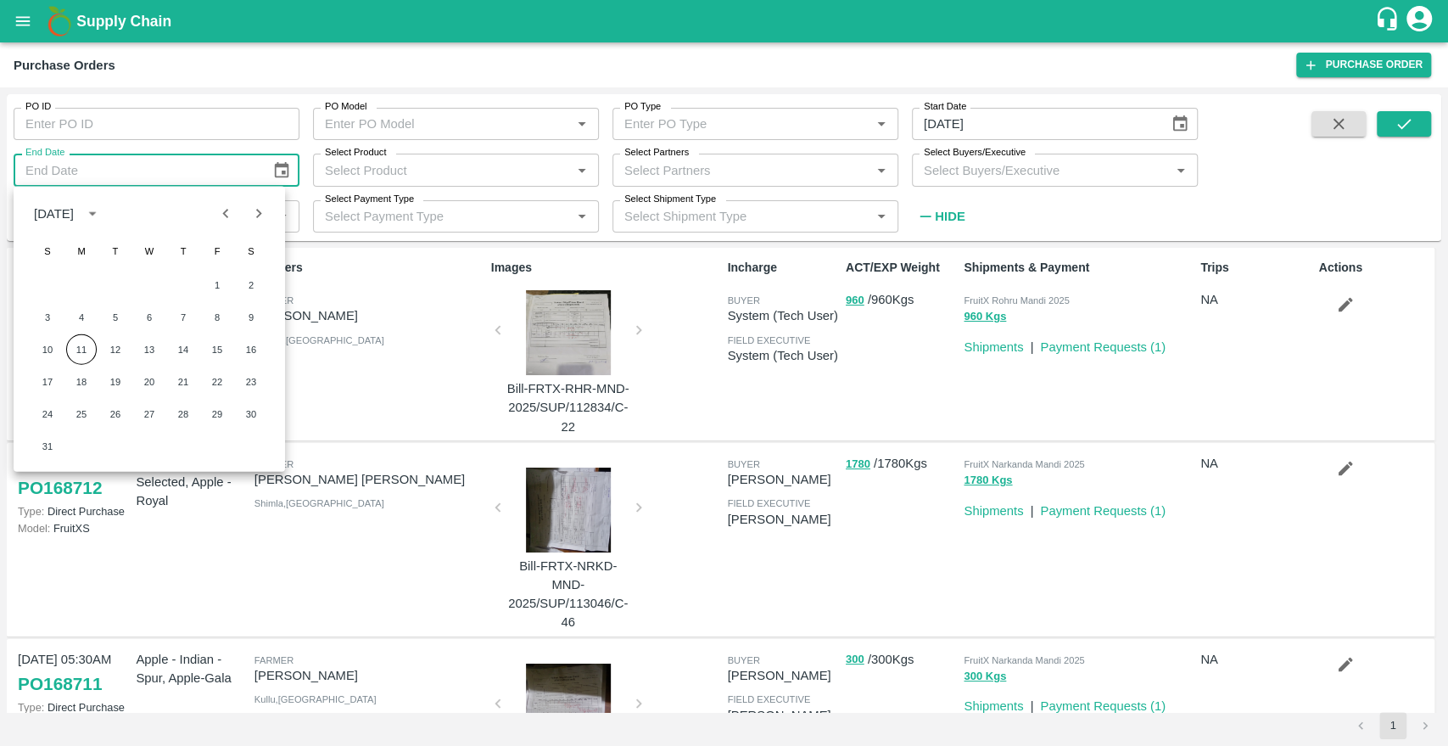
click at [74, 215] on div "[DATE]" at bounding box center [54, 213] width 40 height 19
click at [36, 365] on button "2024" at bounding box center [50, 353] width 61 height 31
click at [262, 412] on button "31" at bounding box center [251, 414] width 31 height 31
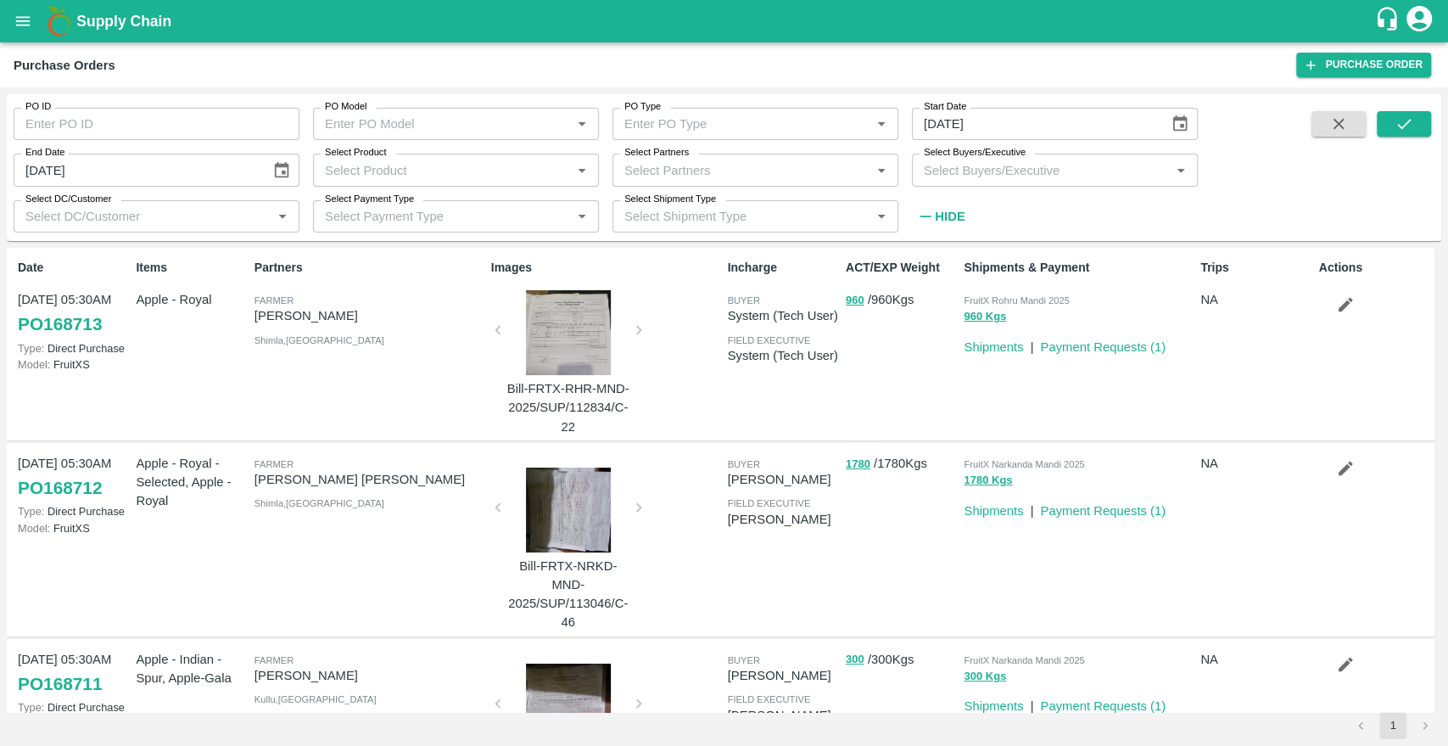
type input "[DATE]"
click at [1427, 122] on button "submit" at bounding box center [1404, 123] width 54 height 25
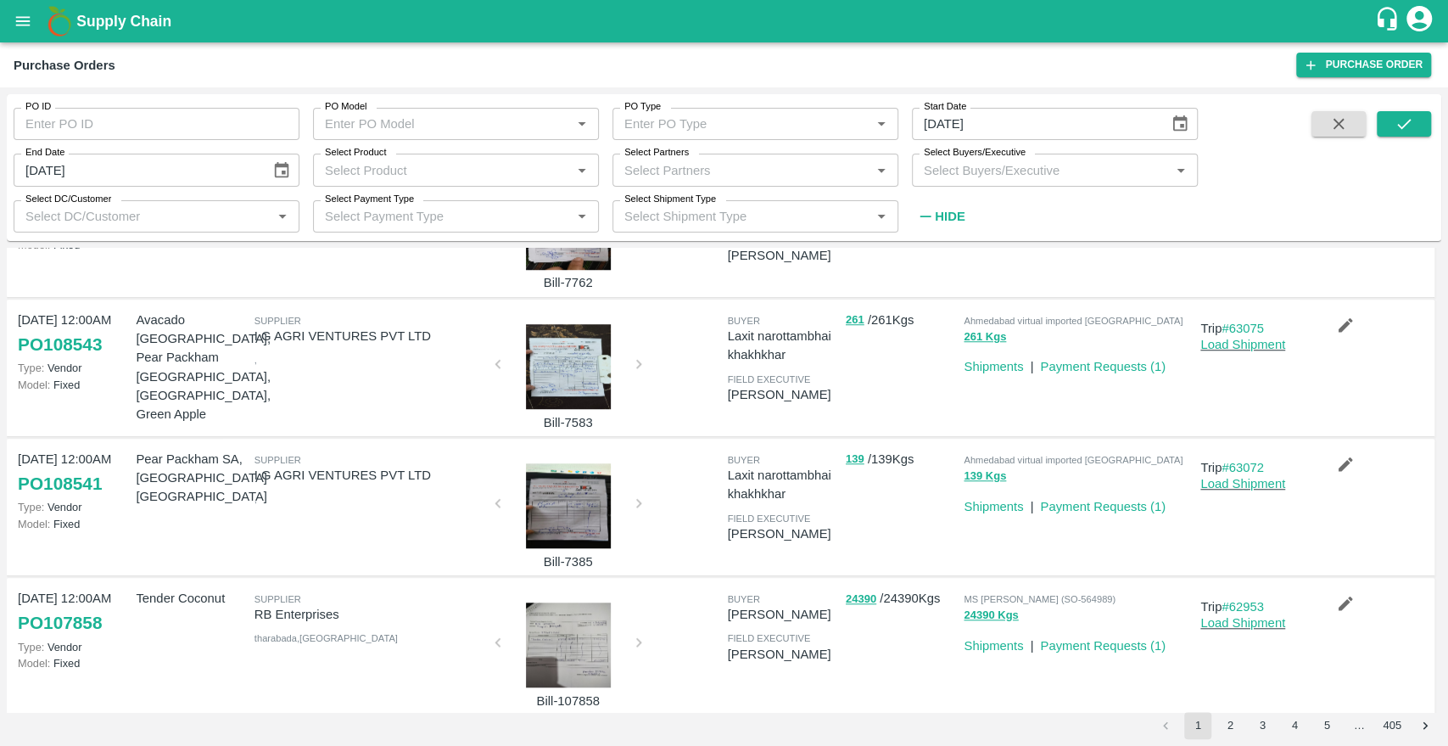
scroll to position [958, 0]
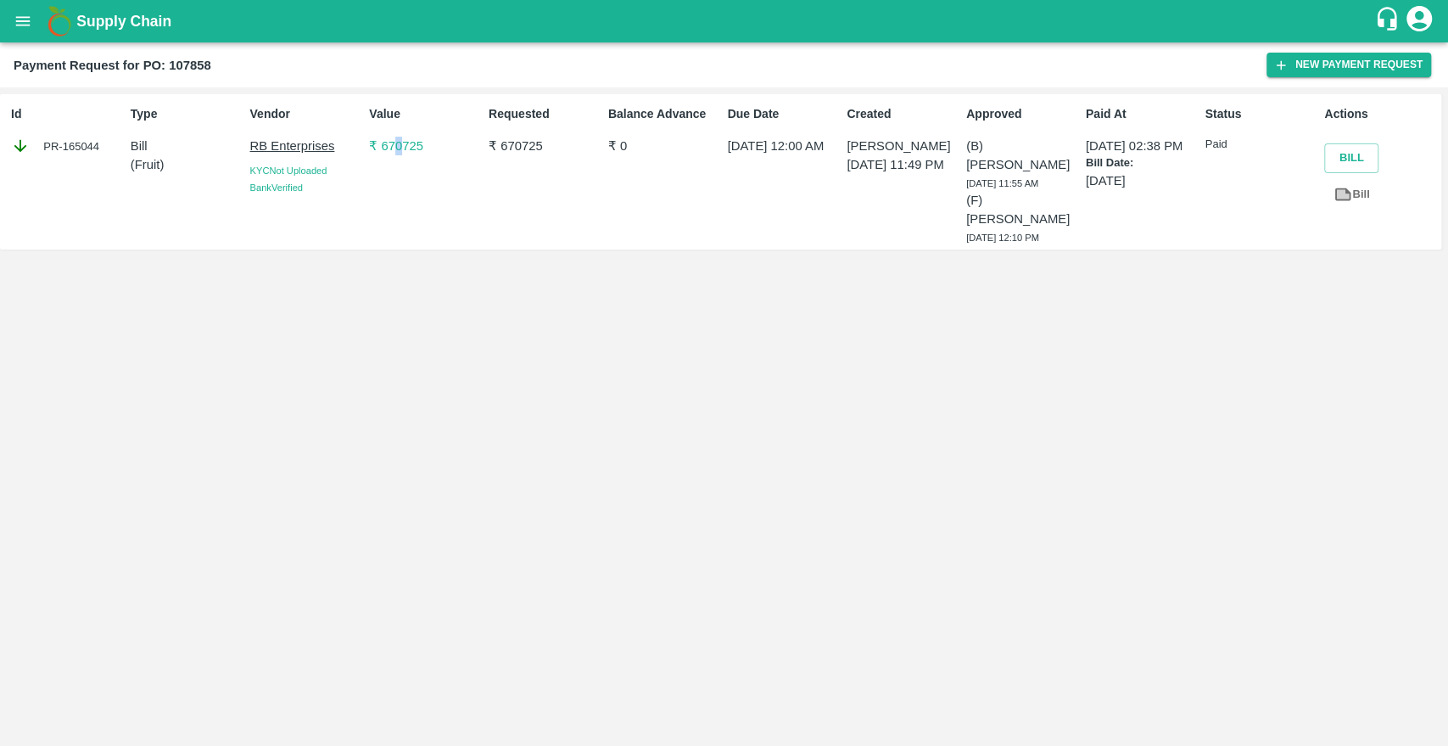
drag, startPoint x: 401, startPoint y: 155, endPoint x: 395, endPoint y: 142, distance: 14.5
click at [395, 142] on div "Value ₹ 670725" at bounding box center [422, 171] width 120 height 147
click at [395, 142] on p "₹ 670725" at bounding box center [425, 146] width 113 height 19
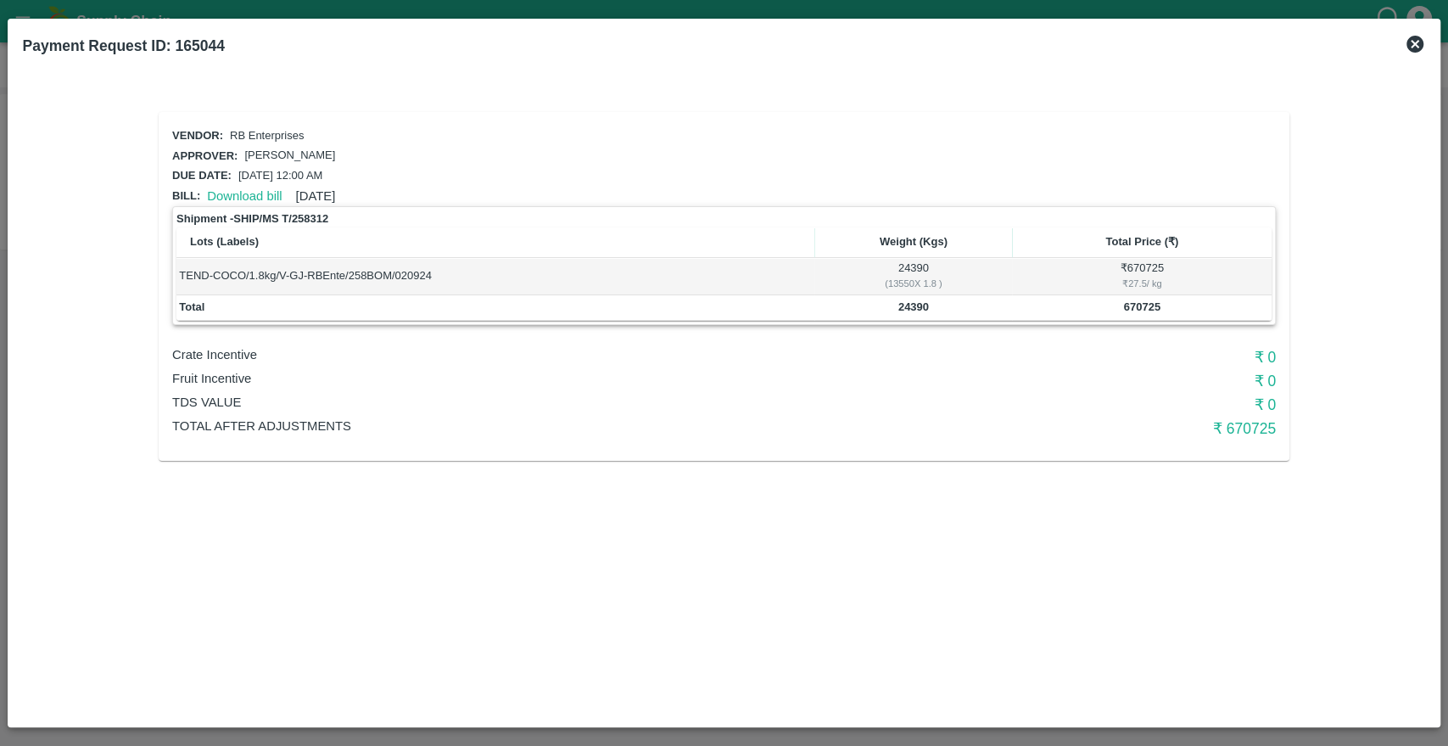
click at [1418, 36] on icon at bounding box center [1415, 44] width 17 height 17
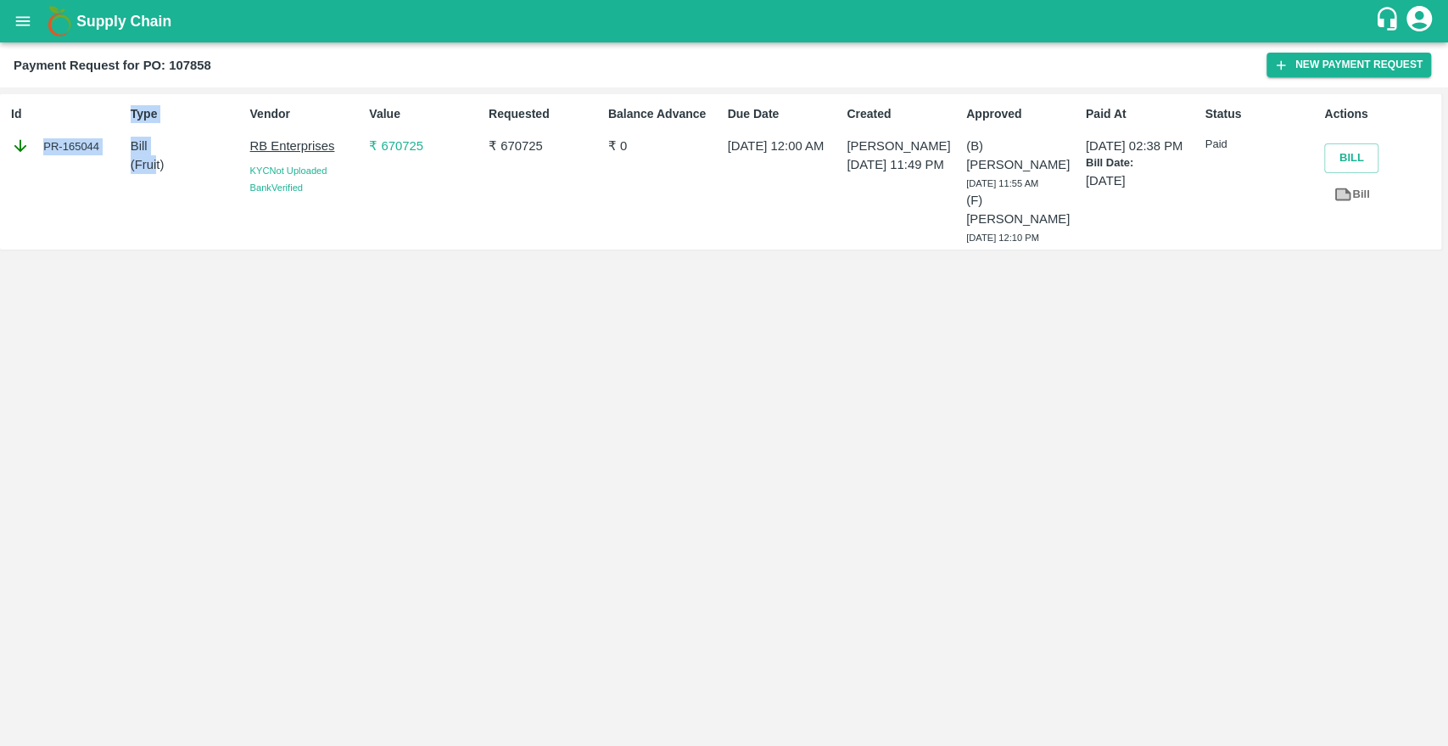
drag, startPoint x: 155, startPoint y: 207, endPoint x: 78, endPoint y: 130, distance: 109.2
click at [78, 130] on div "Id PR-165044 Type Bill ( Fruit ) Vendor RB Enterprises KYC Not Uploaded Bank Ve…" at bounding box center [721, 171] width 1442 height 155
click at [83, 147] on div "PR-165044" at bounding box center [67, 146] width 113 height 19
